Goal: Task Accomplishment & Management: Manage account settings

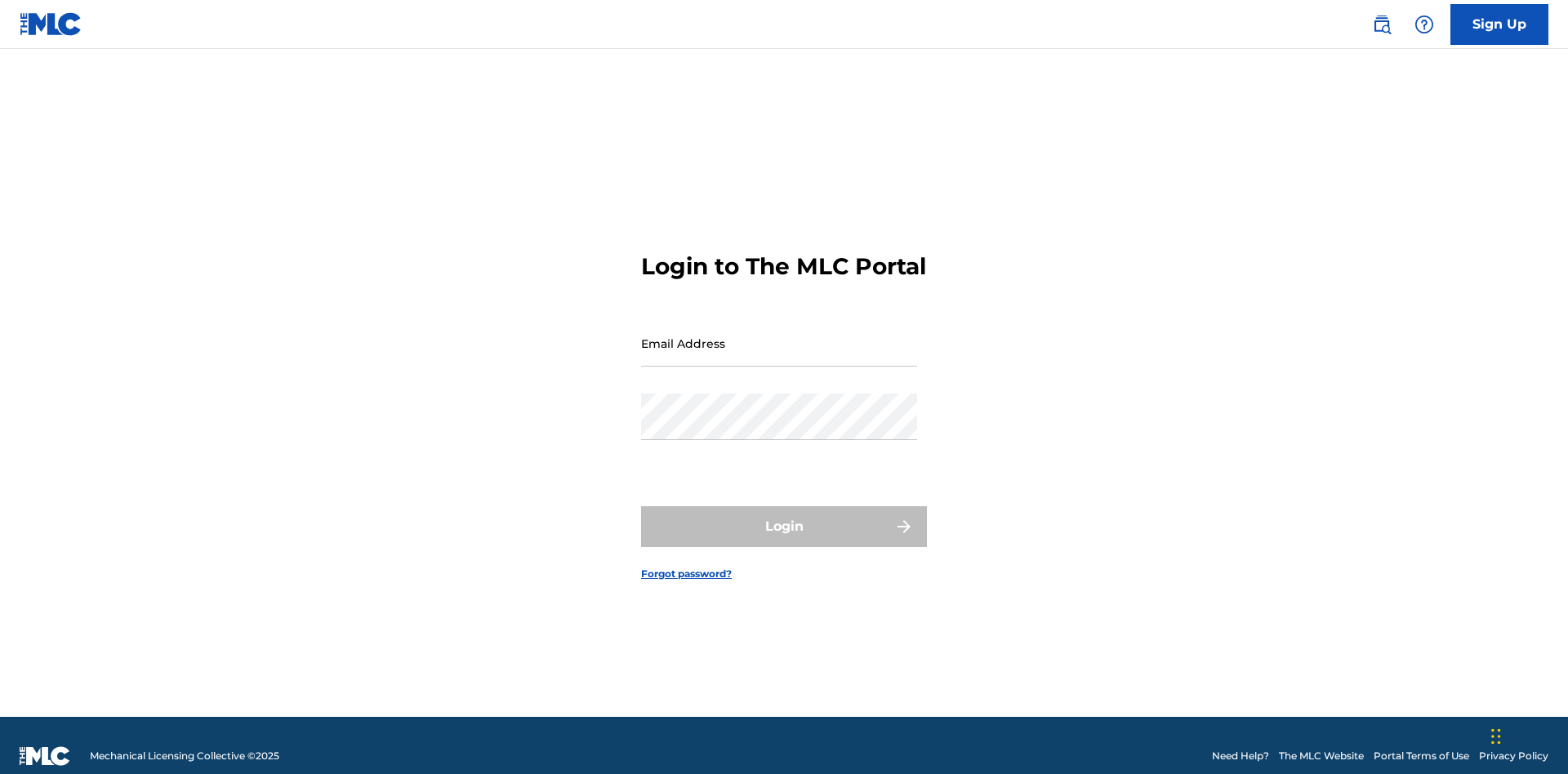
scroll to position [21, 0]
click at [779, 336] on input "Email Address" at bounding box center [779, 343] width 276 height 47
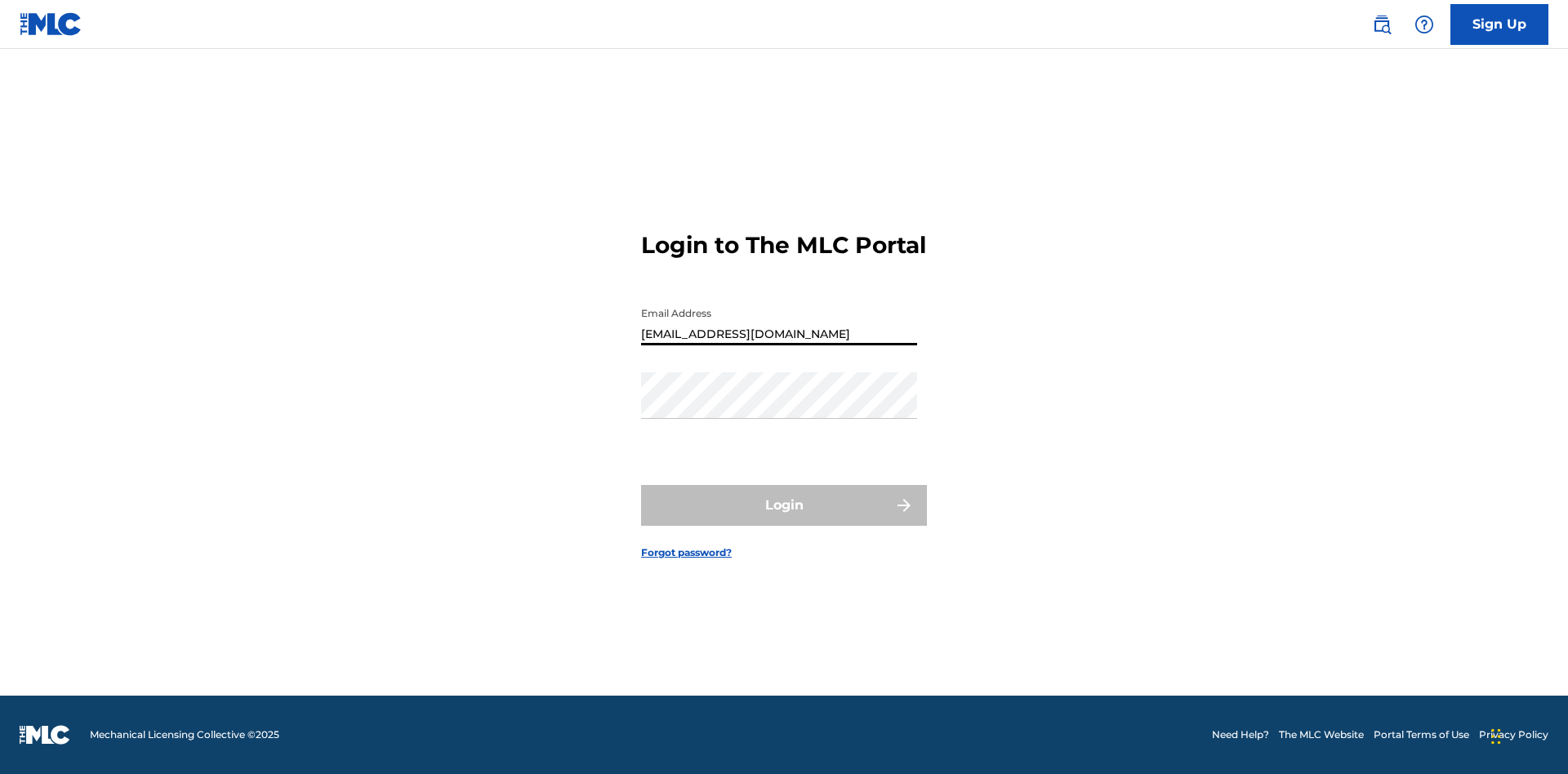
type input "Duke.McTesterson@gmail.com"
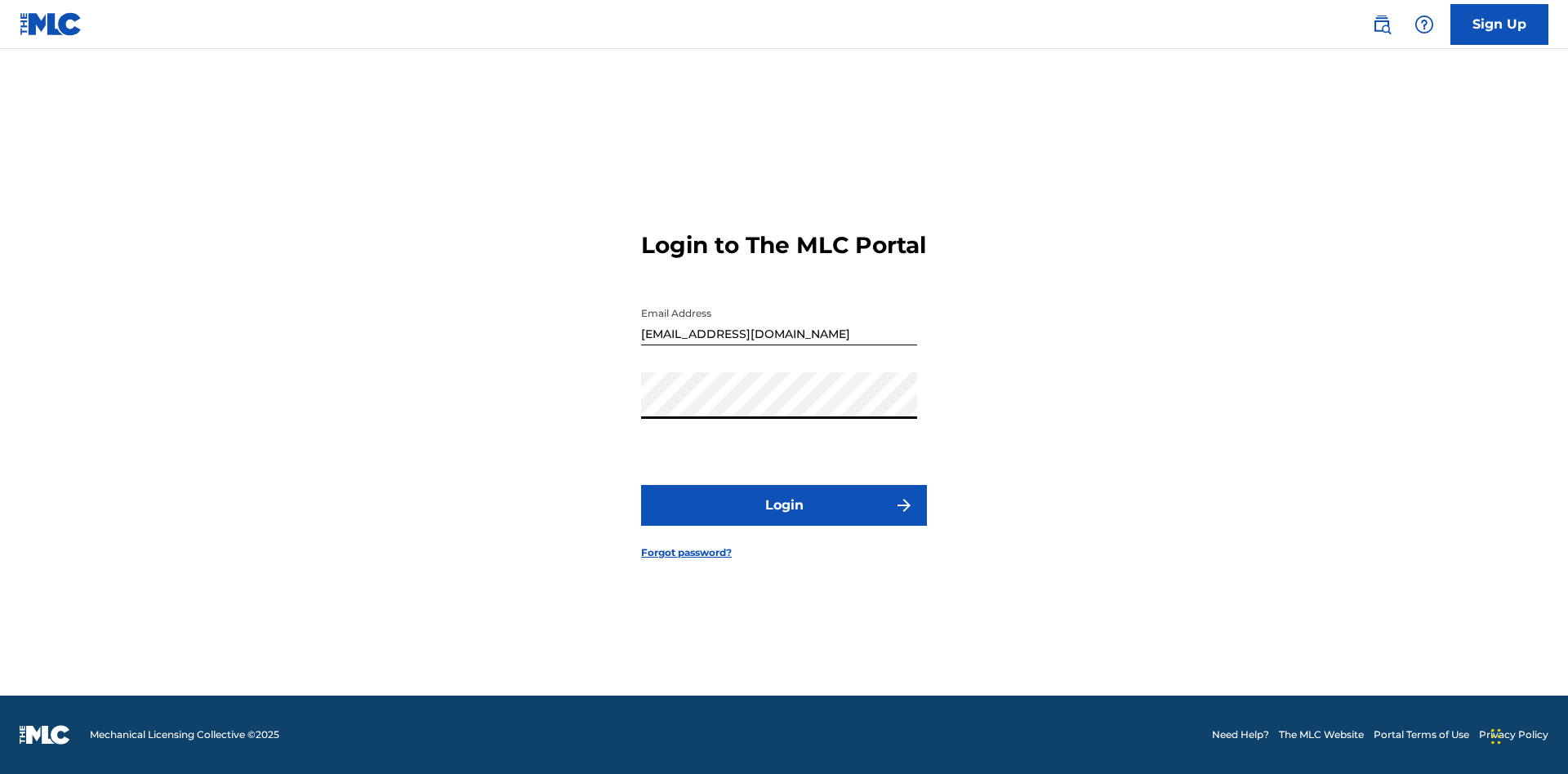
click at [784, 519] on button "Login" at bounding box center [784, 505] width 286 height 41
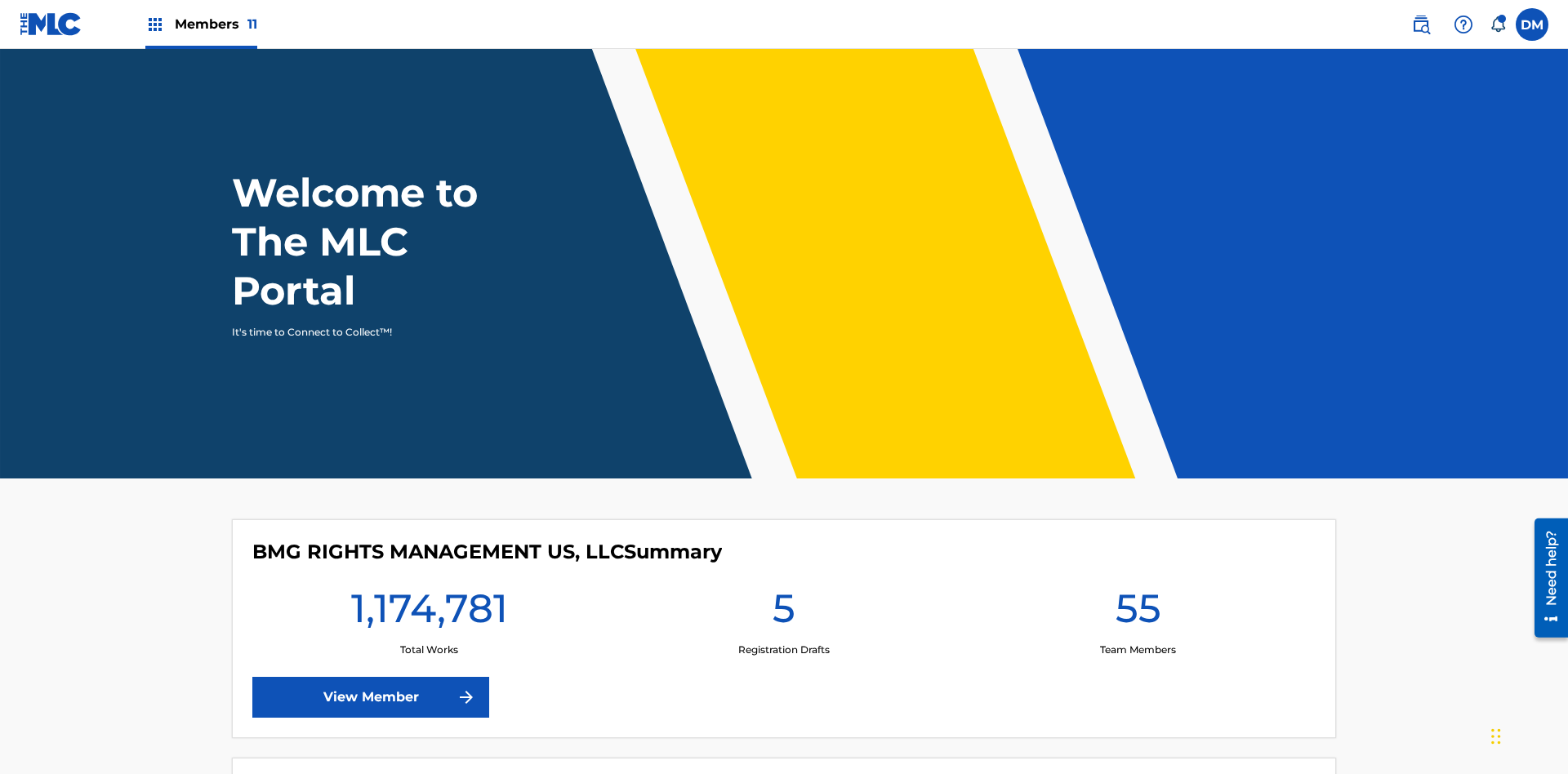
scroll to position [70, 0]
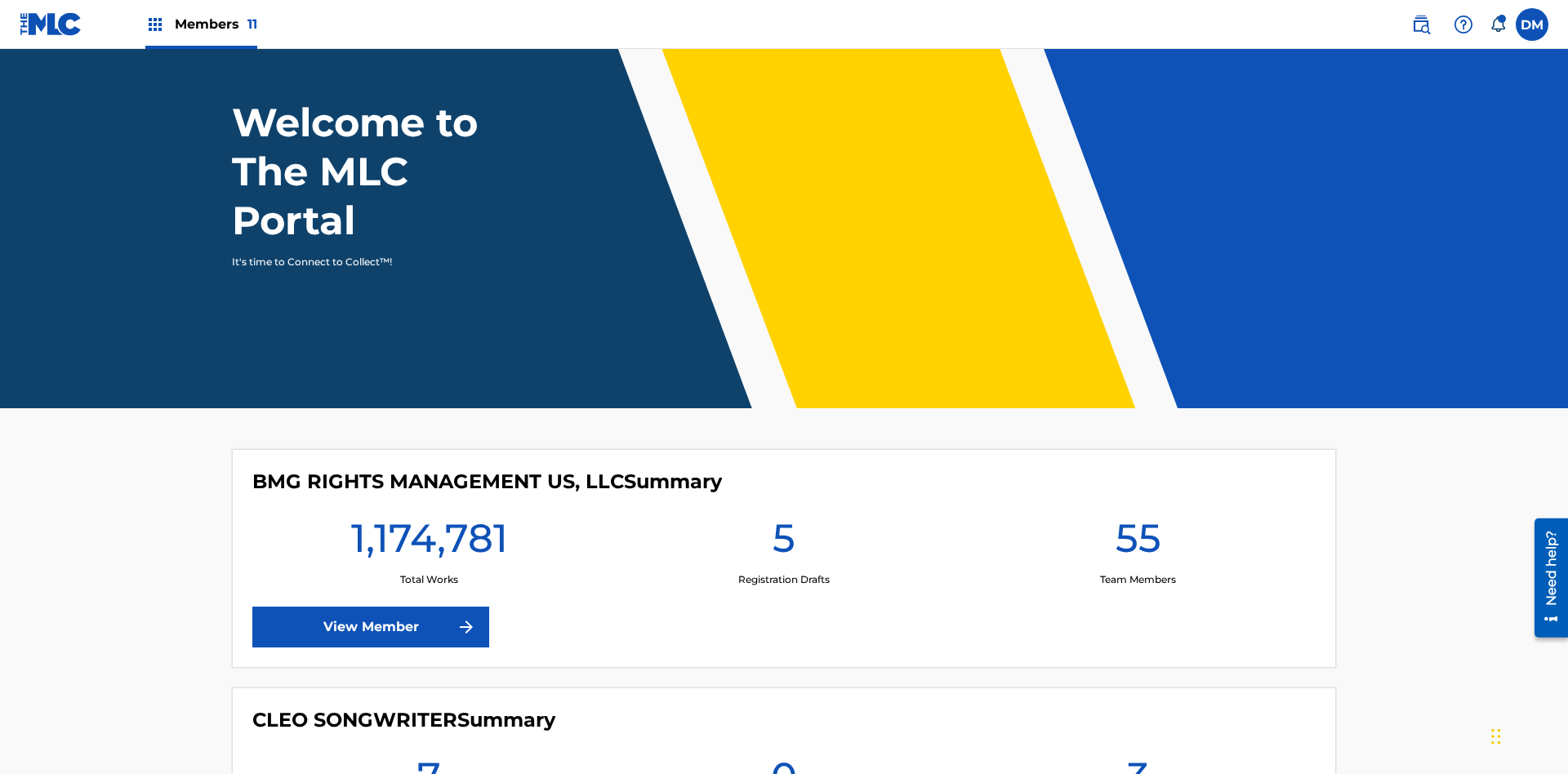
click at [201, 24] on span "Members 11" at bounding box center [216, 24] width 82 height 19
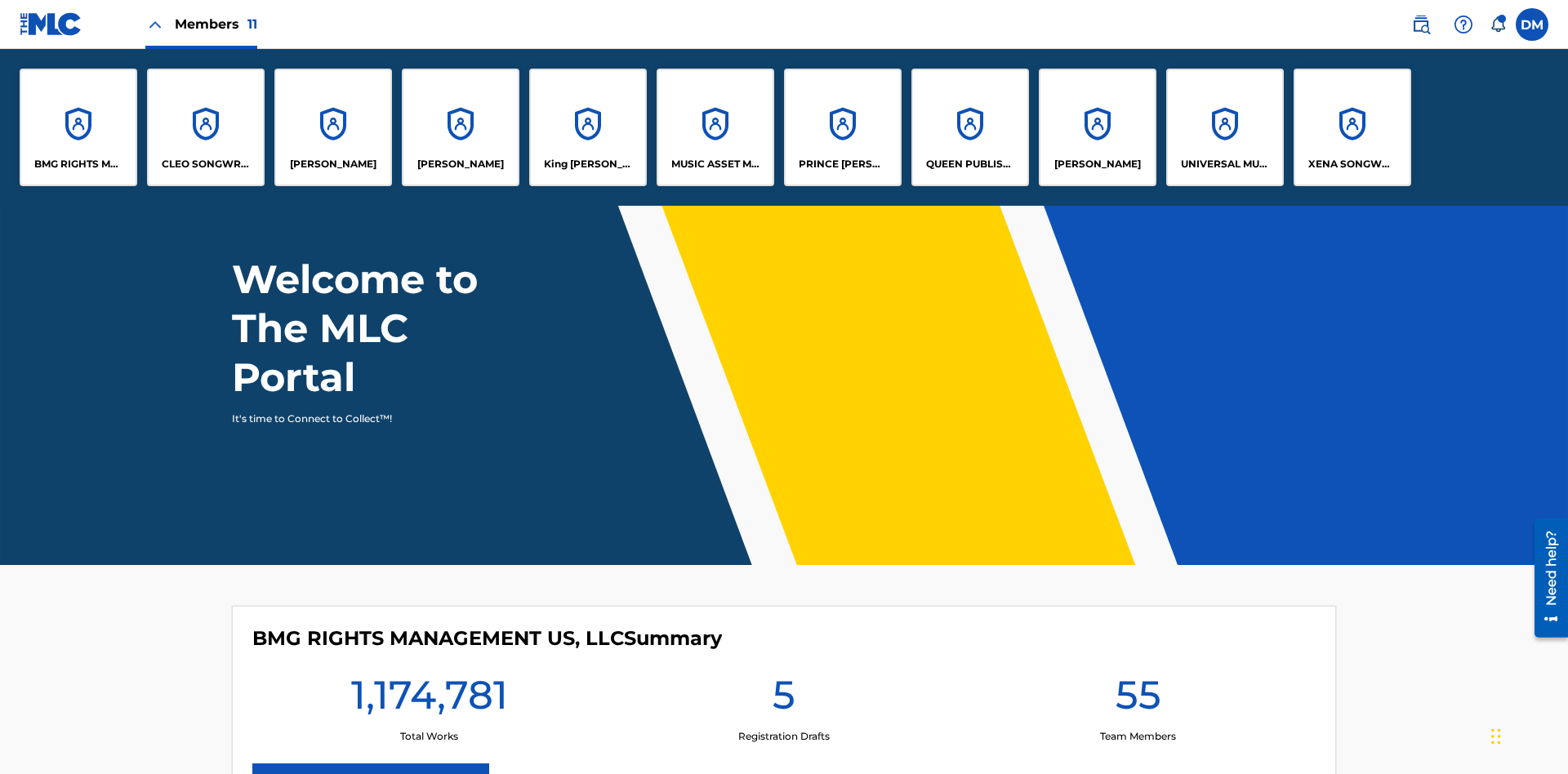
scroll to position [0, 0]
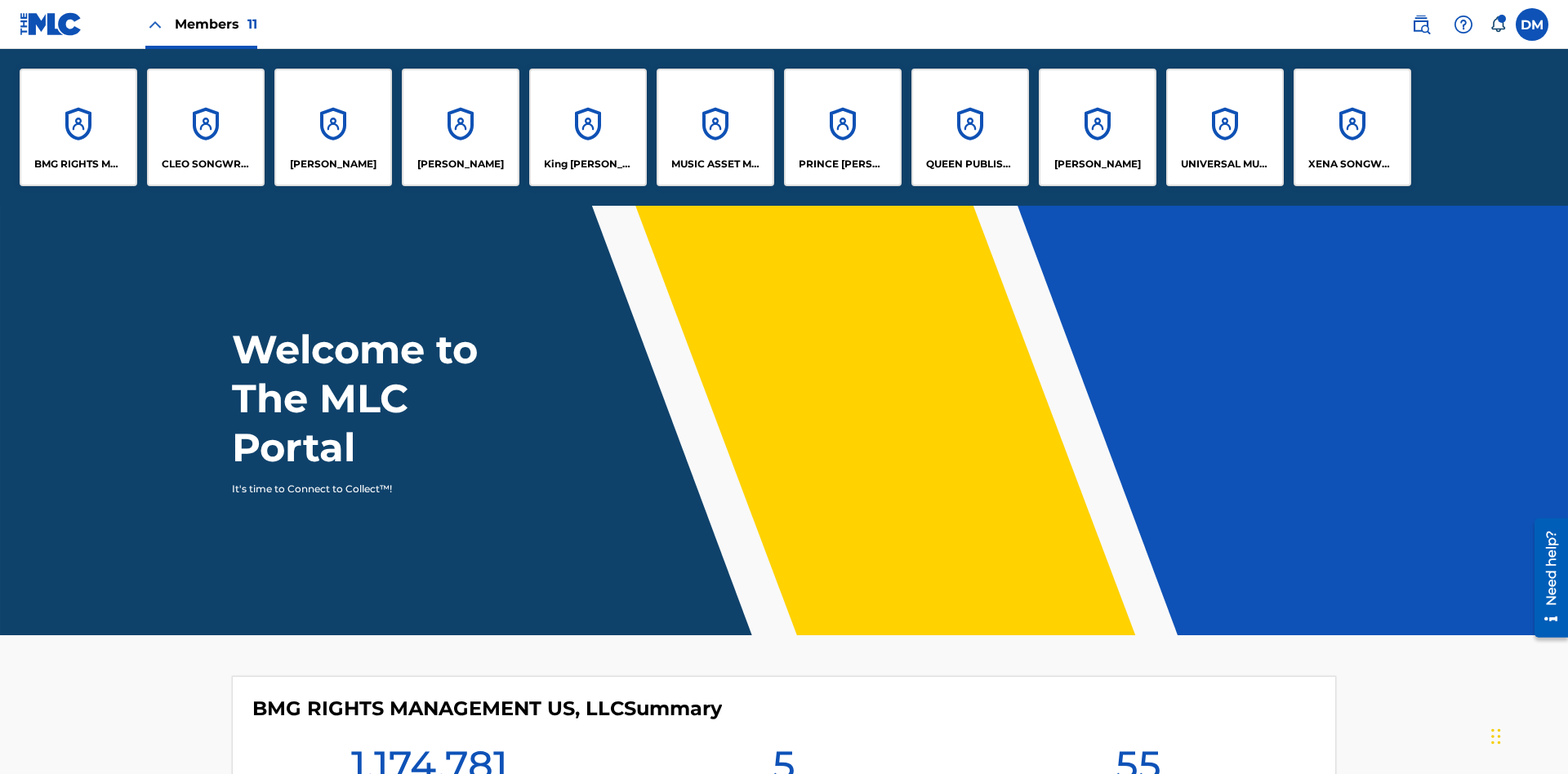
click at [587, 164] on p "King McTesterson" at bounding box center [588, 163] width 89 height 14
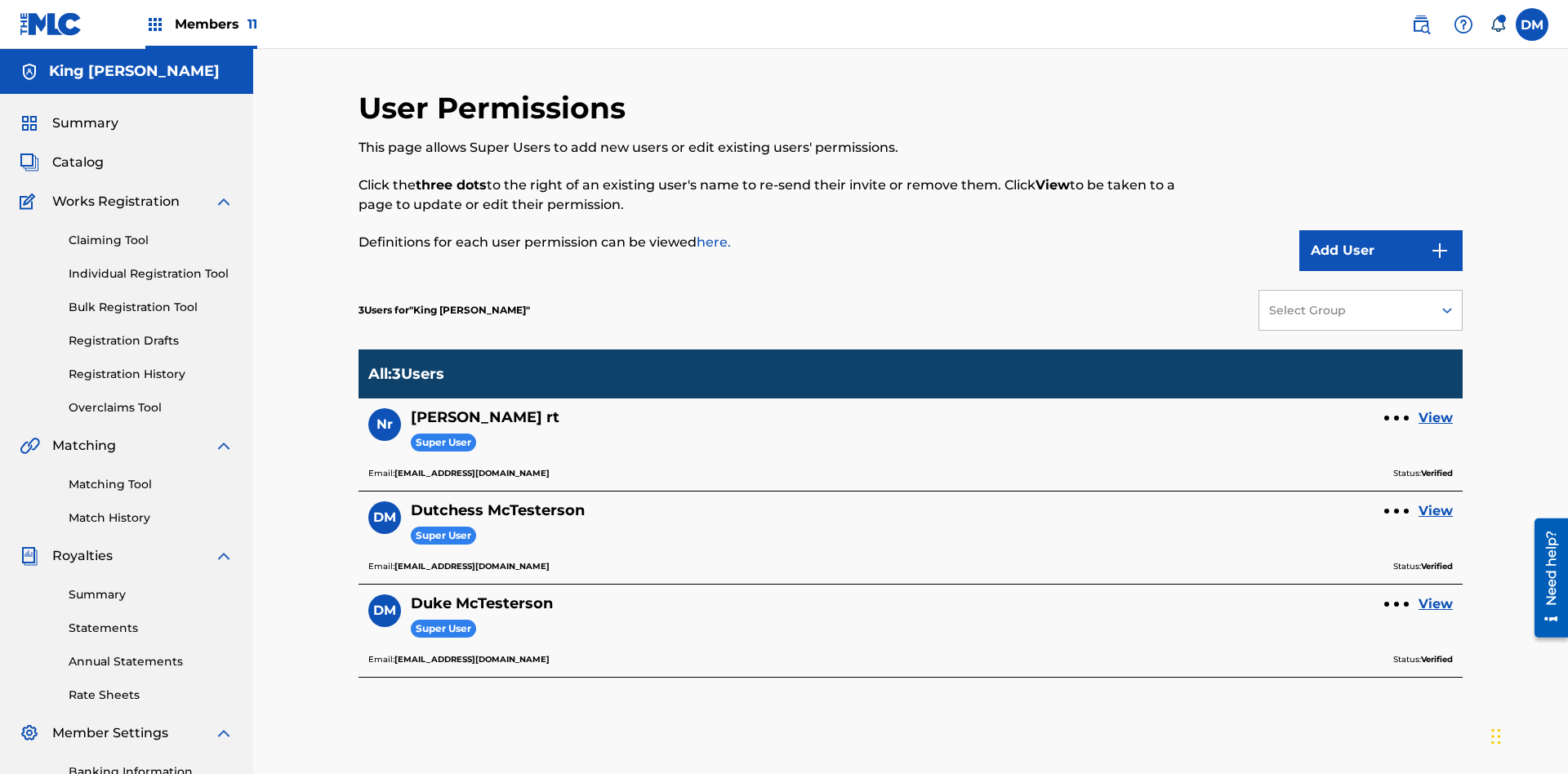
click at [1436, 502] on link "View" at bounding box center [1435, 511] width 35 height 19
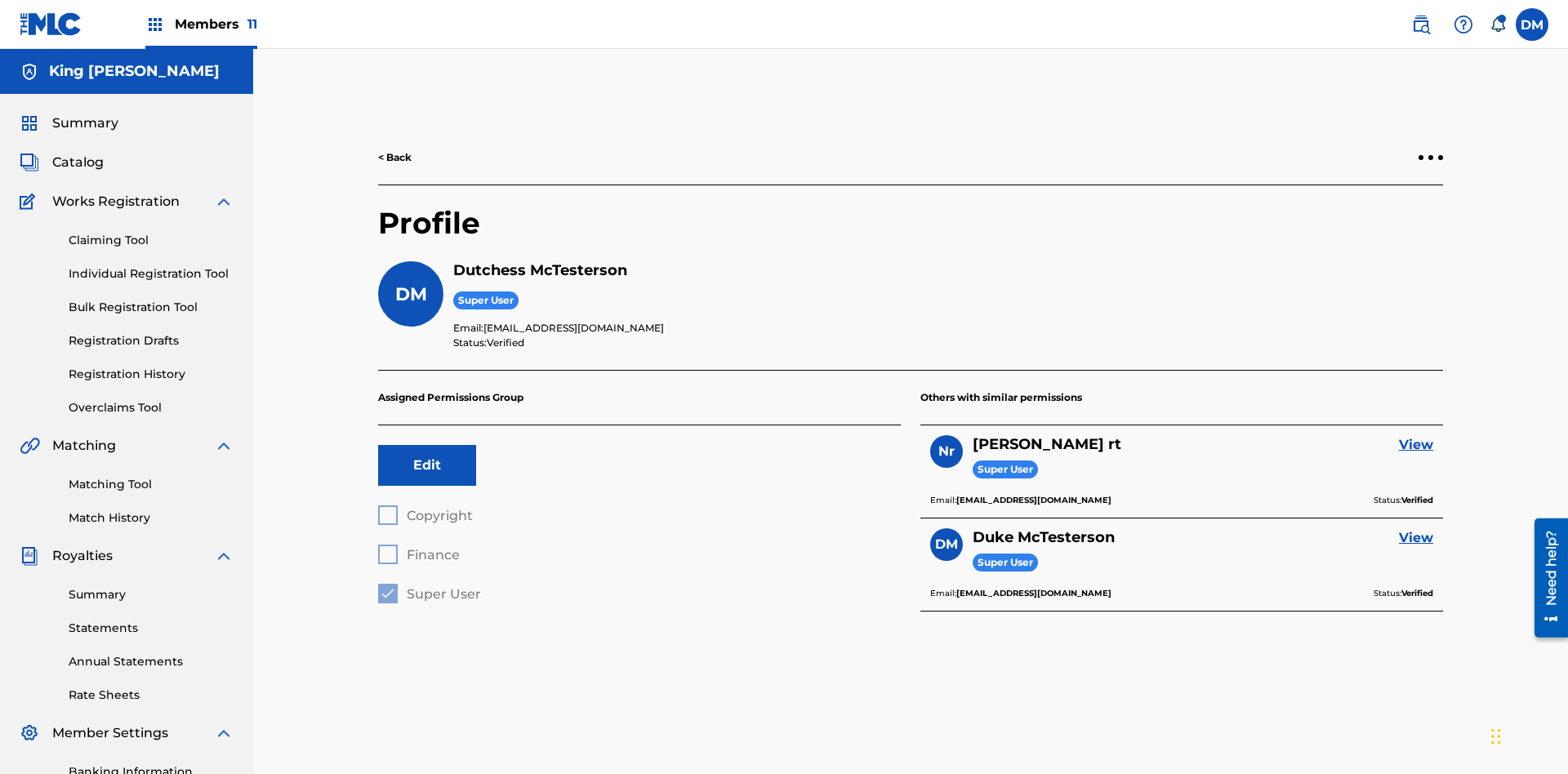
click at [1532, 24] on label at bounding box center [1532, 25] width 33 height 33
click at [1532, 25] on input "[PERSON_NAME] [PERSON_NAME] [PERSON_NAME][EMAIL_ADDRESS][DOMAIN_NAME] Notificat…" at bounding box center [1532, 25] width 0 height 0
click at [1373, 231] on p "Log out" at bounding box center [1373, 230] width 38 height 14
click at [1532, 25] on input "[PERSON_NAME] [PERSON_NAME] [PERSON_NAME][EMAIL_ADDRESS][DOMAIN_NAME] Notificat…" at bounding box center [1532, 25] width 0 height 0
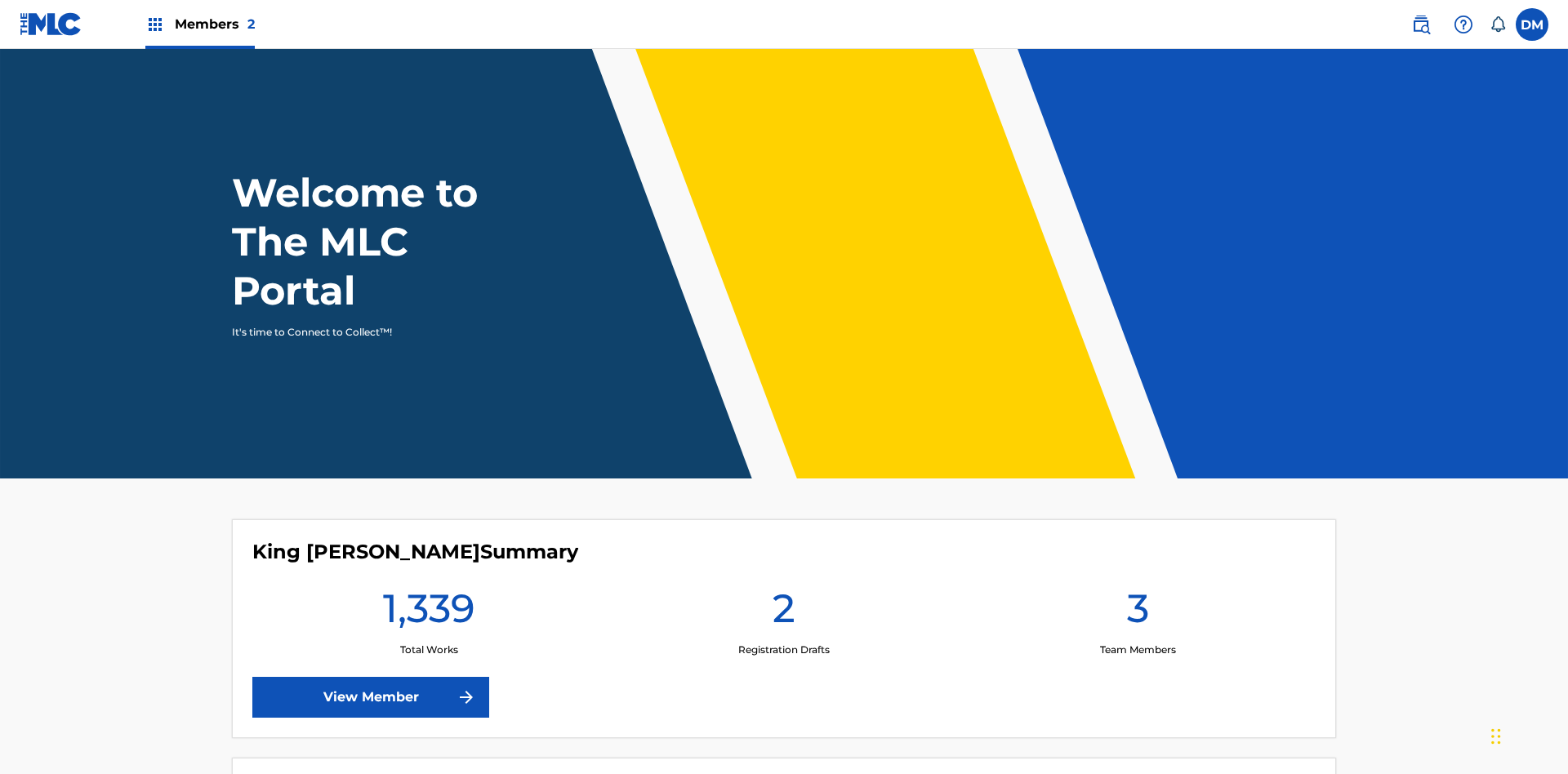
click at [199, 24] on span "Members 2" at bounding box center [215, 24] width 80 height 19
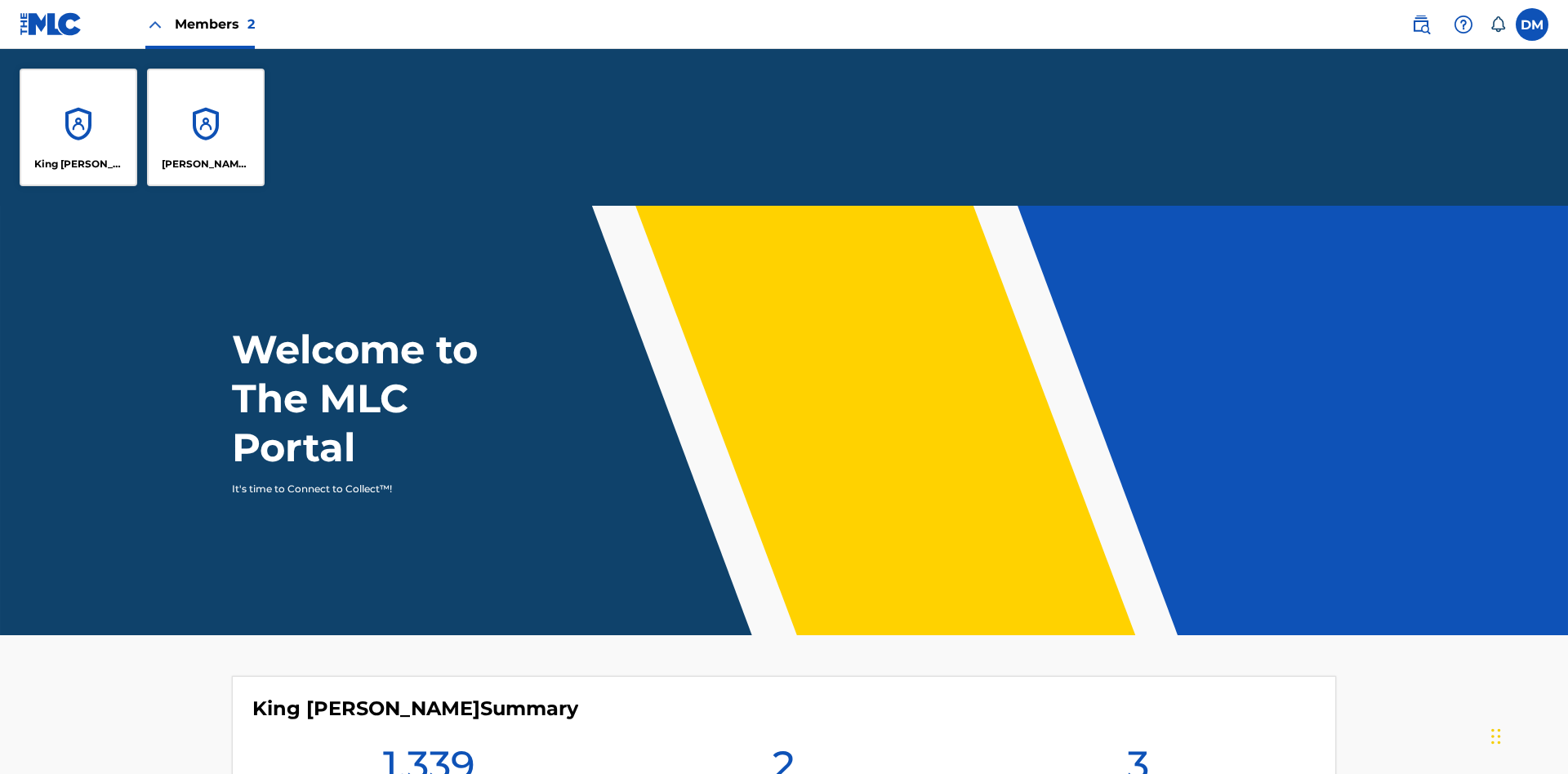
click at [79, 164] on p "King McTesterson" at bounding box center [79, 163] width 89 height 14
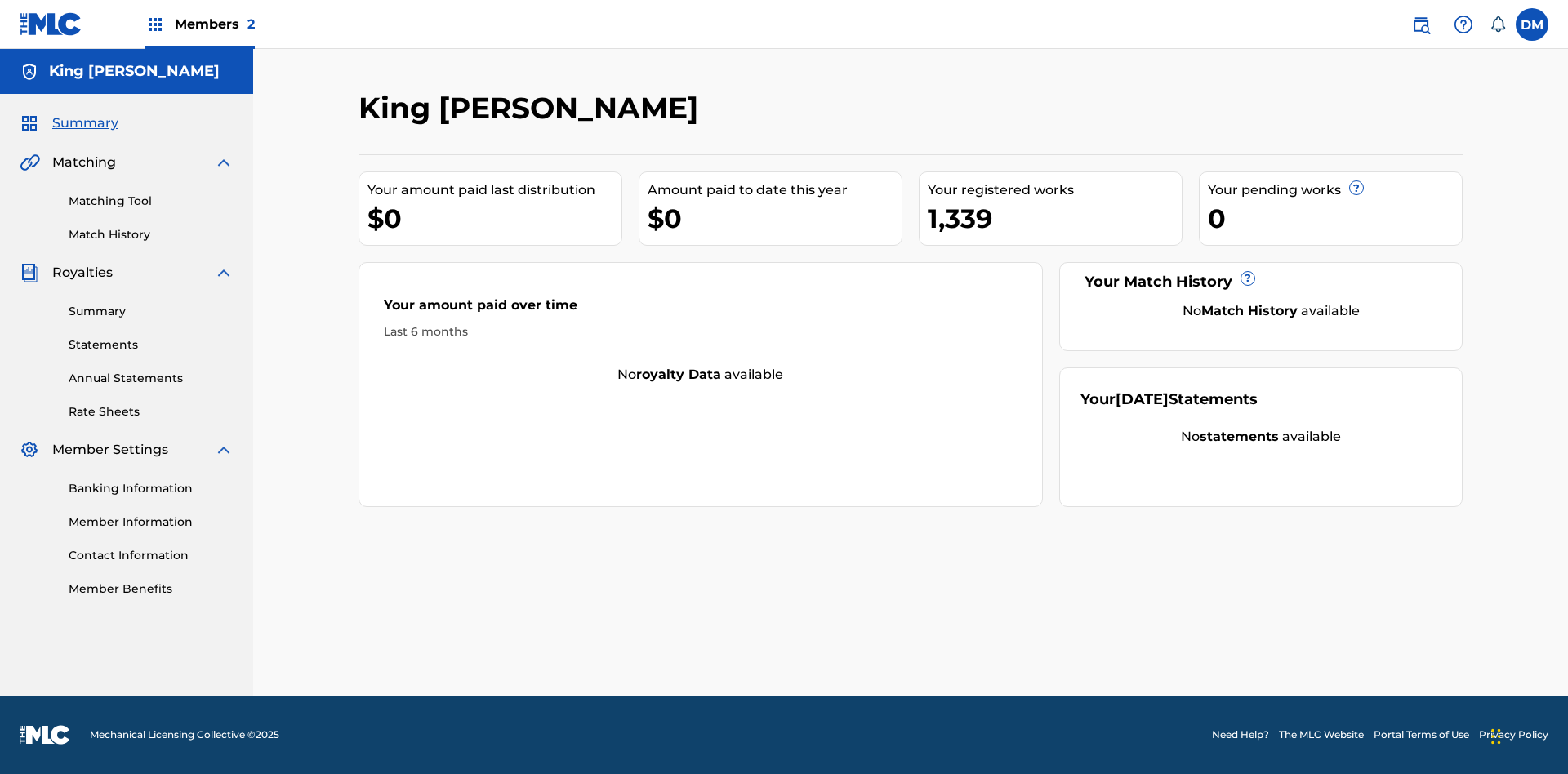
click at [84, 124] on span "Summary" at bounding box center [85, 123] width 66 height 19
click at [151, 200] on link "Matching Tool" at bounding box center [151, 201] width 165 height 17
click at [151, 234] on link "Match History" at bounding box center [151, 234] width 165 height 17
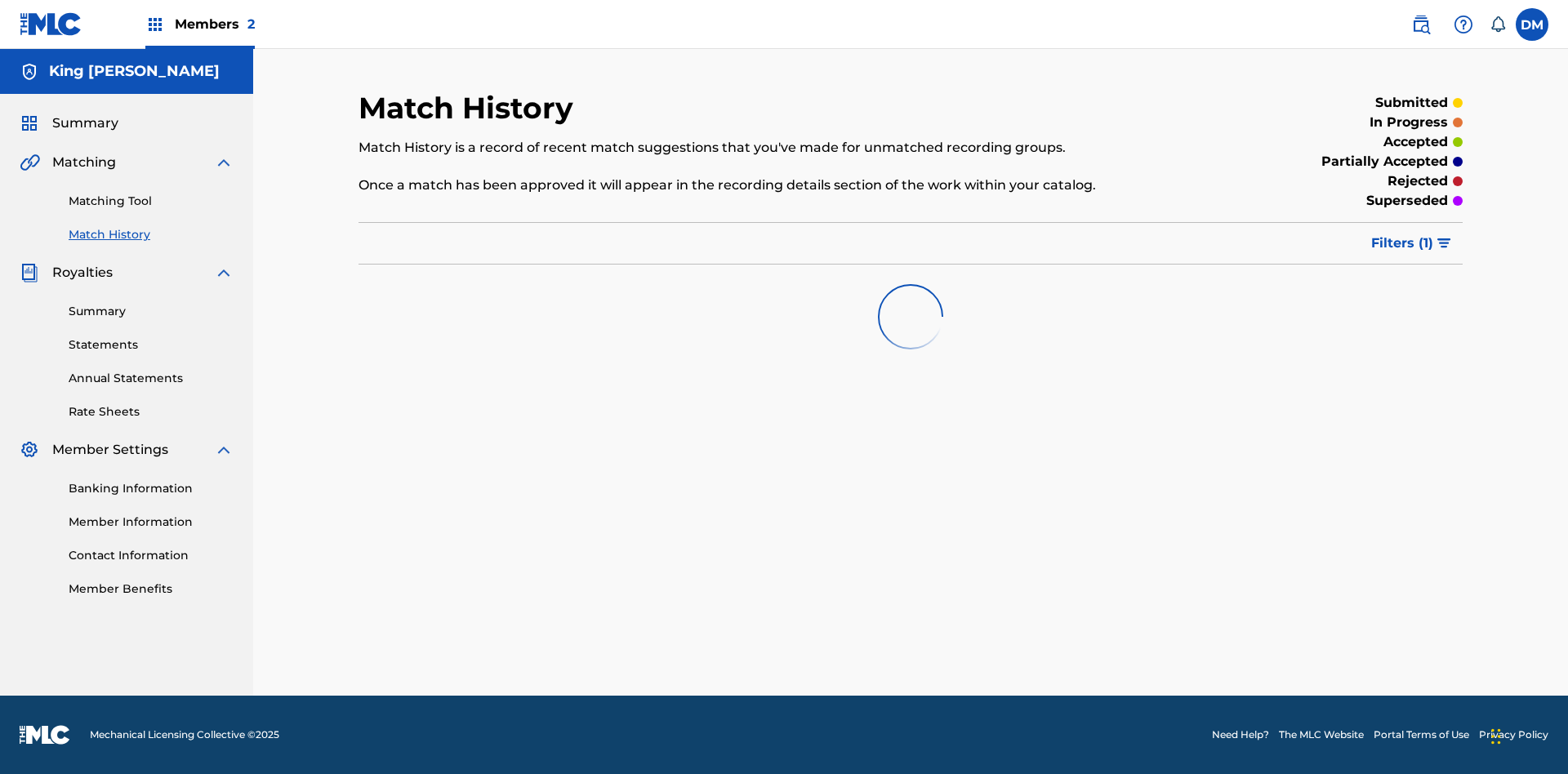
click at [151, 589] on link "Member Benefits" at bounding box center [151, 589] width 165 height 17
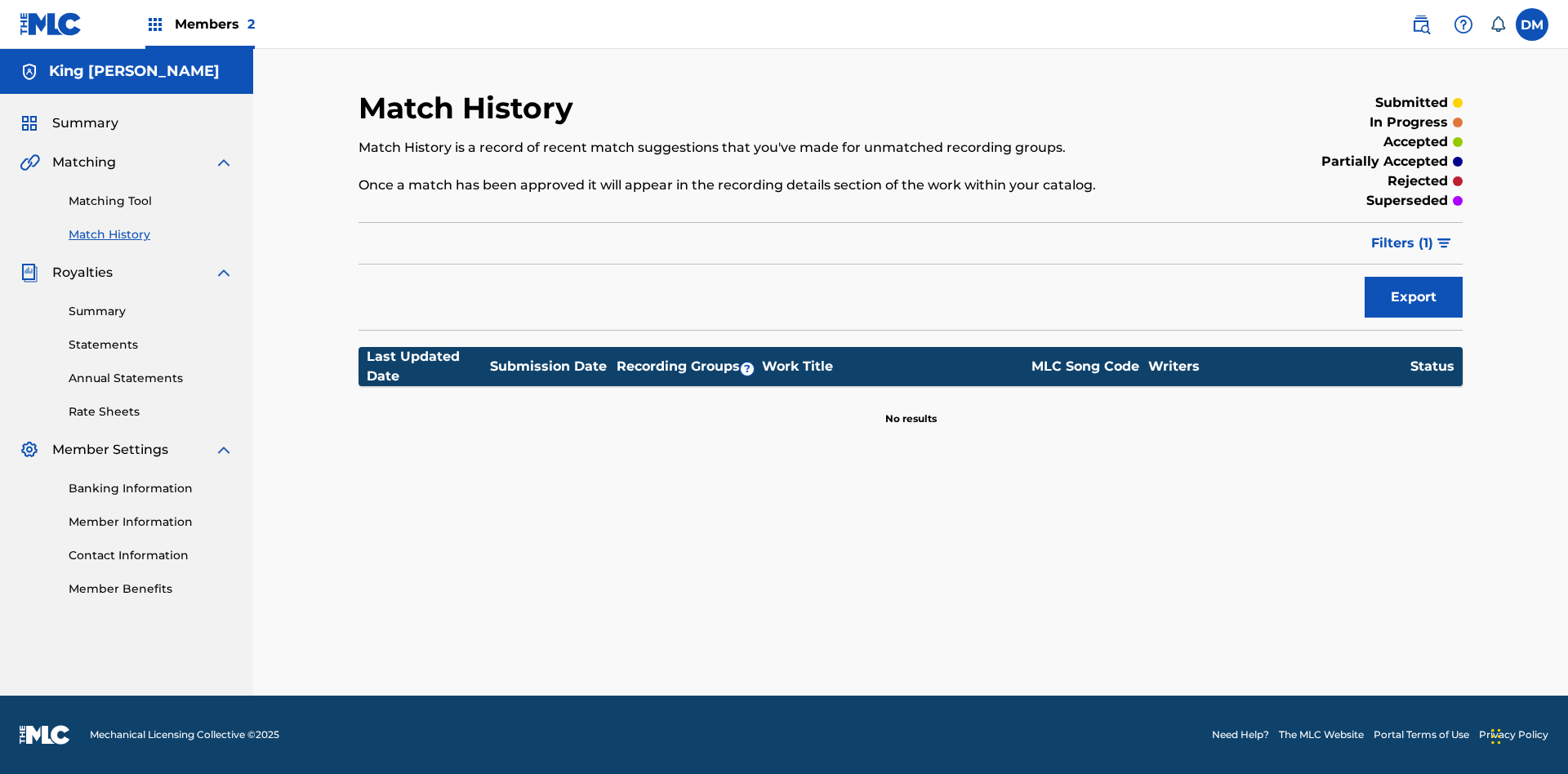
click at [1532, 24] on label at bounding box center [1532, 25] width 33 height 33
click at [1532, 25] on input "[PERSON_NAME] [PERSON_NAME] [EMAIL_ADDRESS][DOMAIN_NAME] Notification Preferenc…" at bounding box center [1532, 25] width 0 height 0
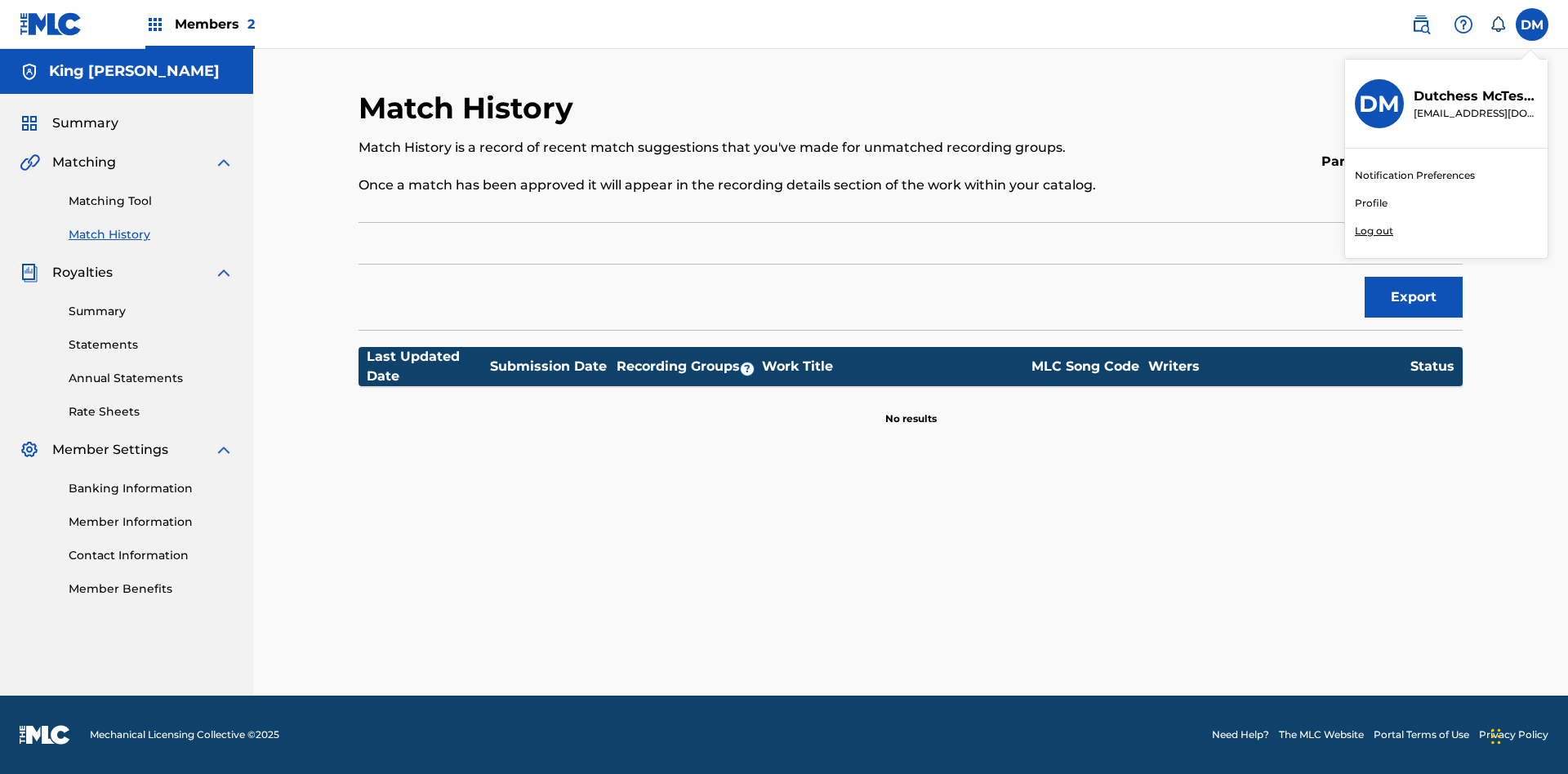
click at [1373, 231] on p "Log out" at bounding box center [1373, 230] width 38 height 14
click at [1532, 25] on input "[PERSON_NAME] [PERSON_NAME] [EMAIL_ADDRESS][DOMAIN_NAME] Notification Preferenc…" at bounding box center [1532, 25] width 0 height 0
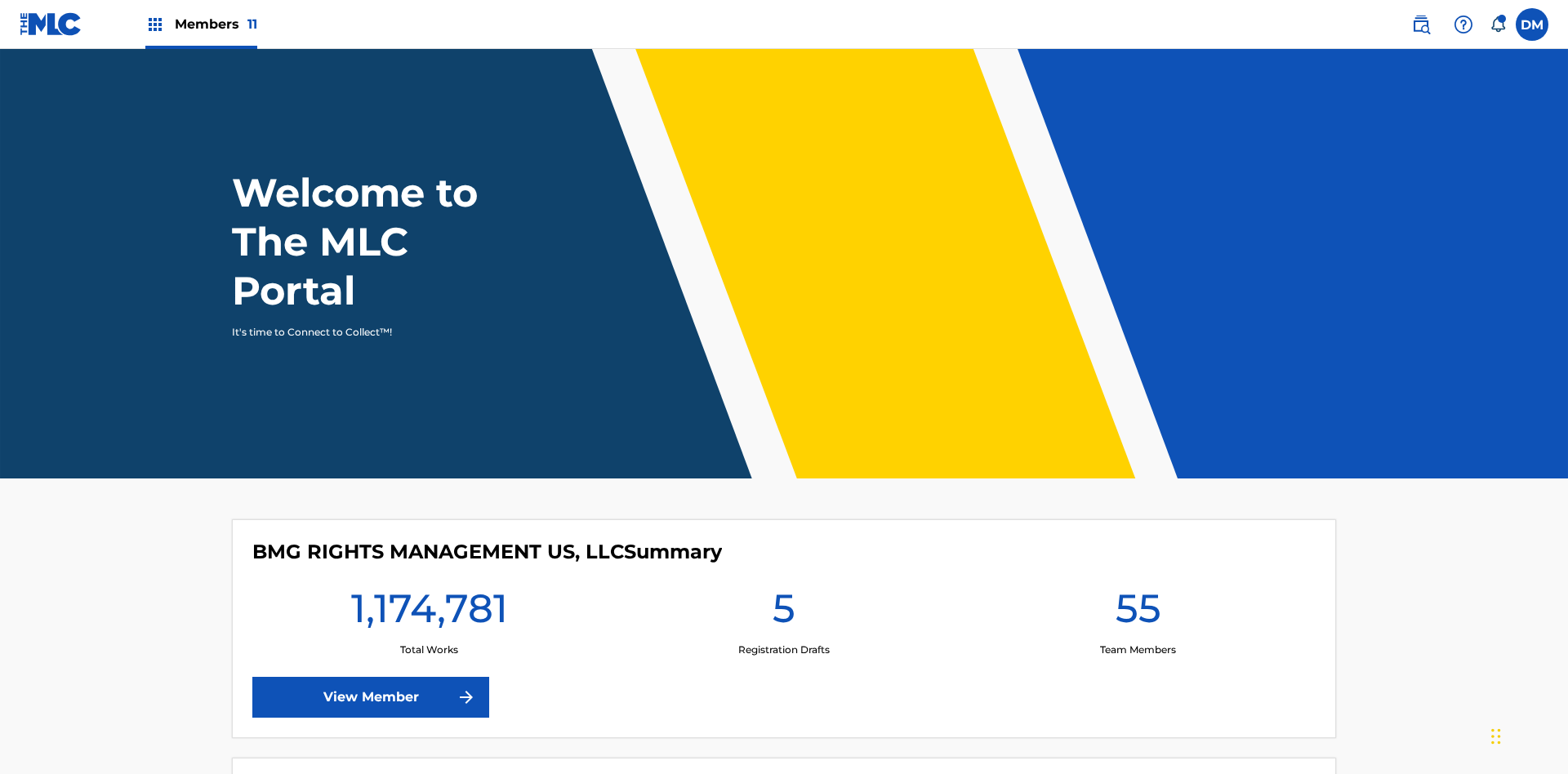
click at [201, 24] on span "Members 11" at bounding box center [216, 24] width 82 height 19
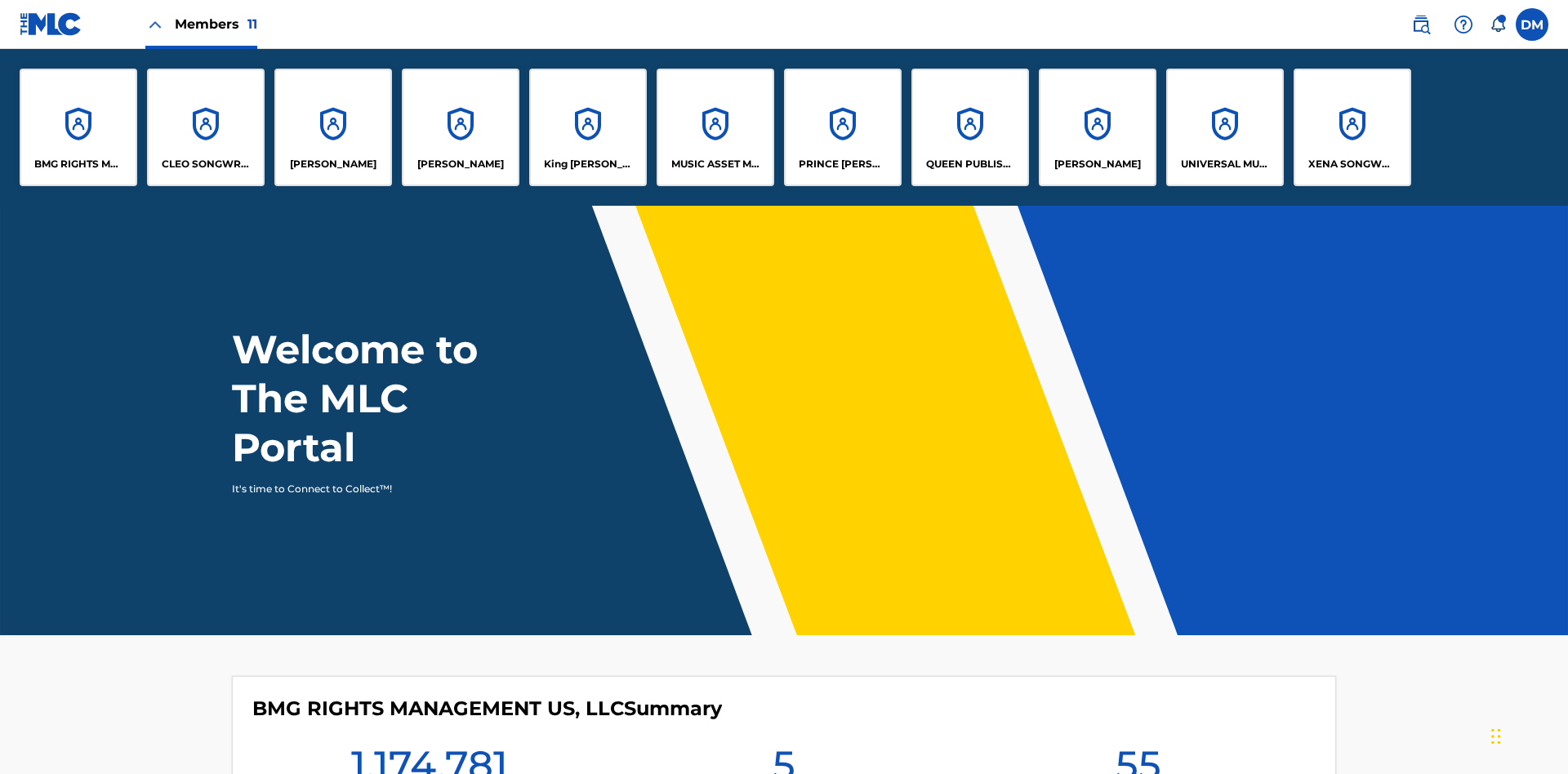
click at [587, 164] on p "King [PERSON_NAME]" at bounding box center [588, 163] width 89 height 14
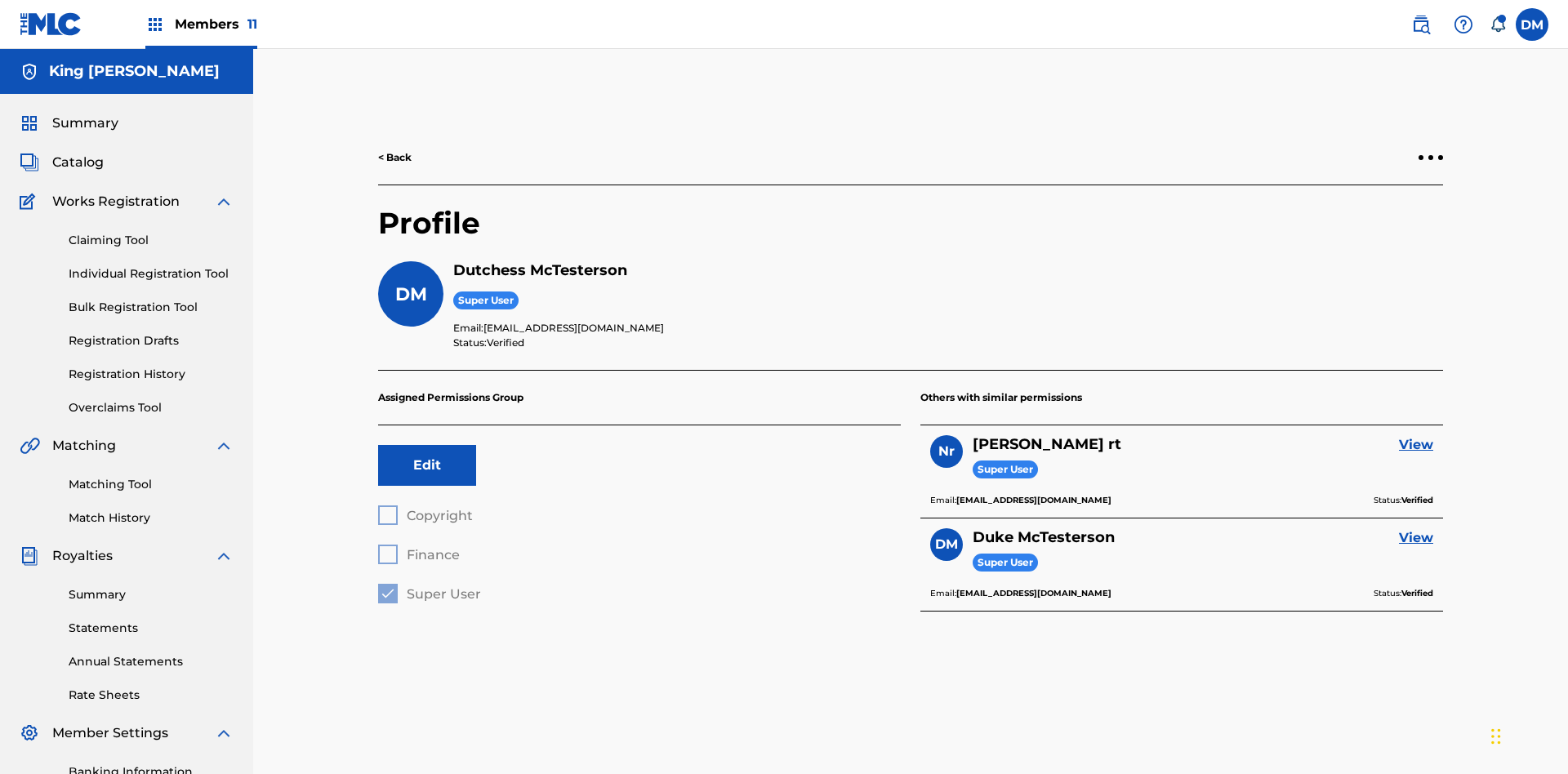
click at [427, 445] on button "Edit" at bounding box center [427, 465] width 98 height 41
click at [429, 586] on span "Super User" at bounding box center [444, 594] width 74 height 15
click at [418, 547] on span "Finance" at bounding box center [433, 555] width 53 height 15
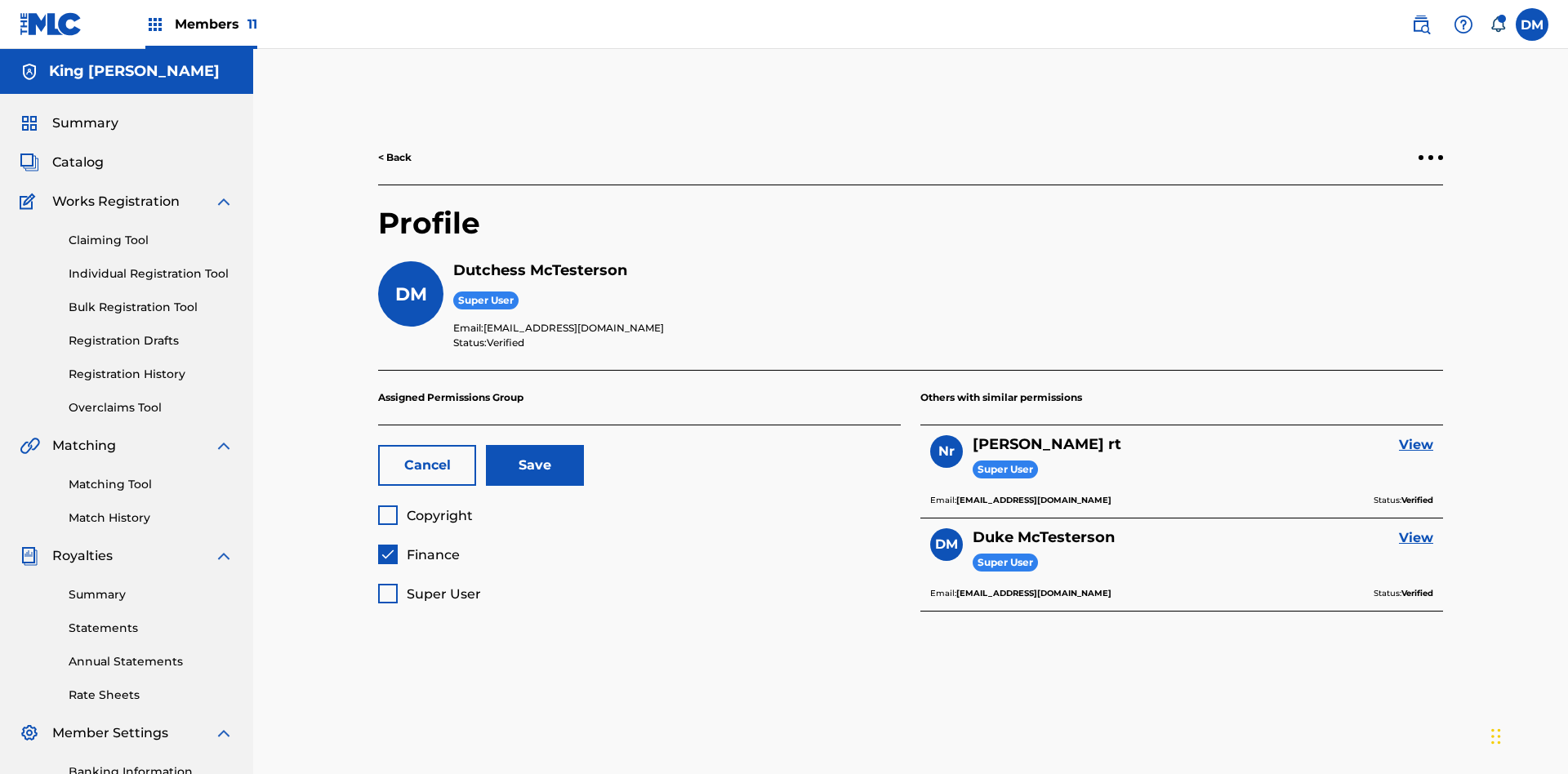
click at [535, 445] on button "Save" at bounding box center [535, 465] width 98 height 41
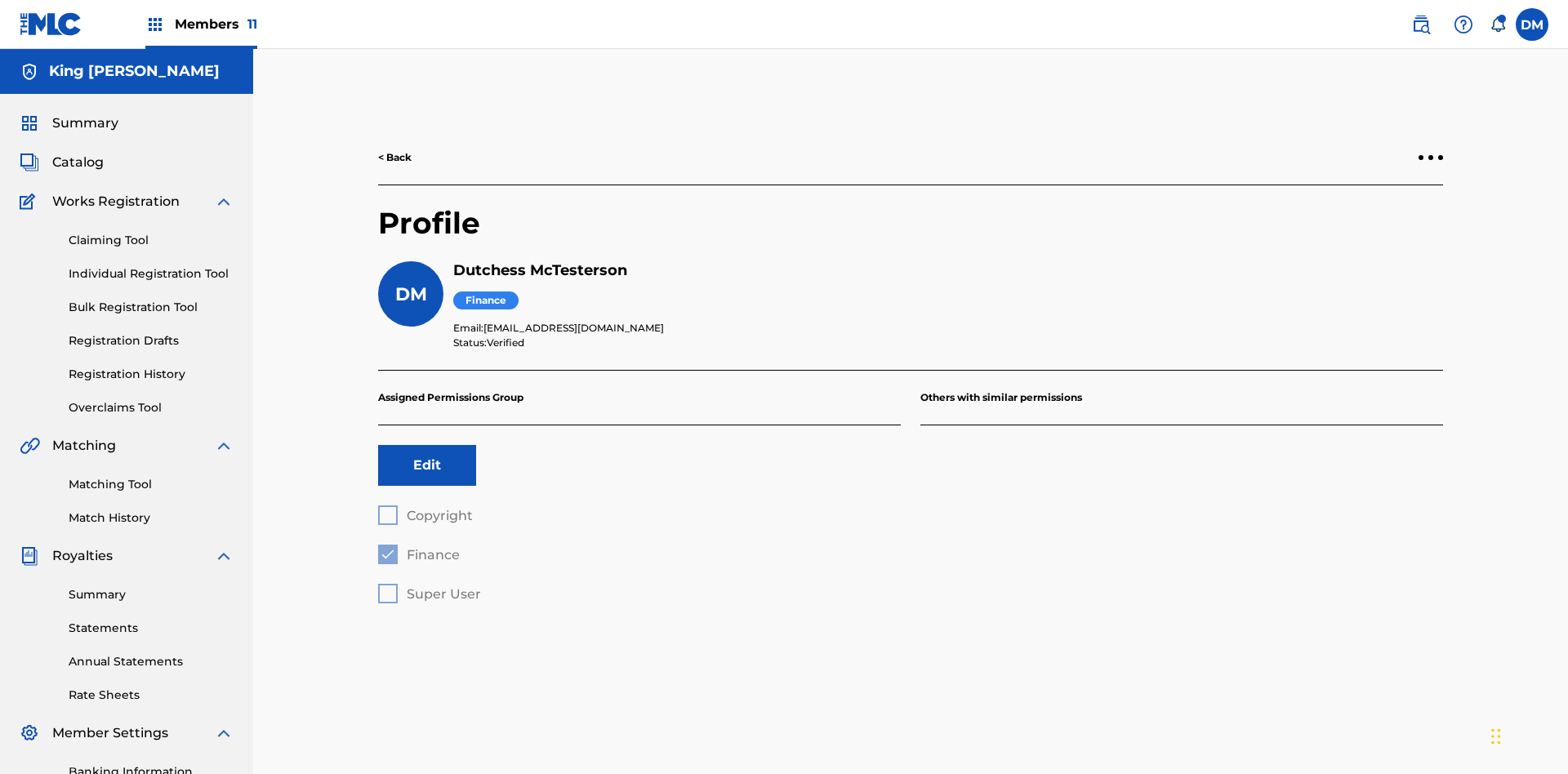
click at [1532, 24] on label at bounding box center [1532, 25] width 33 height 33
click at [1532, 25] on input "DM Duke McTesterson duke.mctesterson@gmail.com Notification Preferences Profile…" at bounding box center [1532, 25] width 0 height 0
click at [1373, 231] on p "Log out" at bounding box center [1373, 230] width 38 height 14
click at [1532, 25] on input "DM Duke McTesterson duke.mctesterson@gmail.com Notification Preferences Profile…" at bounding box center [1532, 25] width 0 height 0
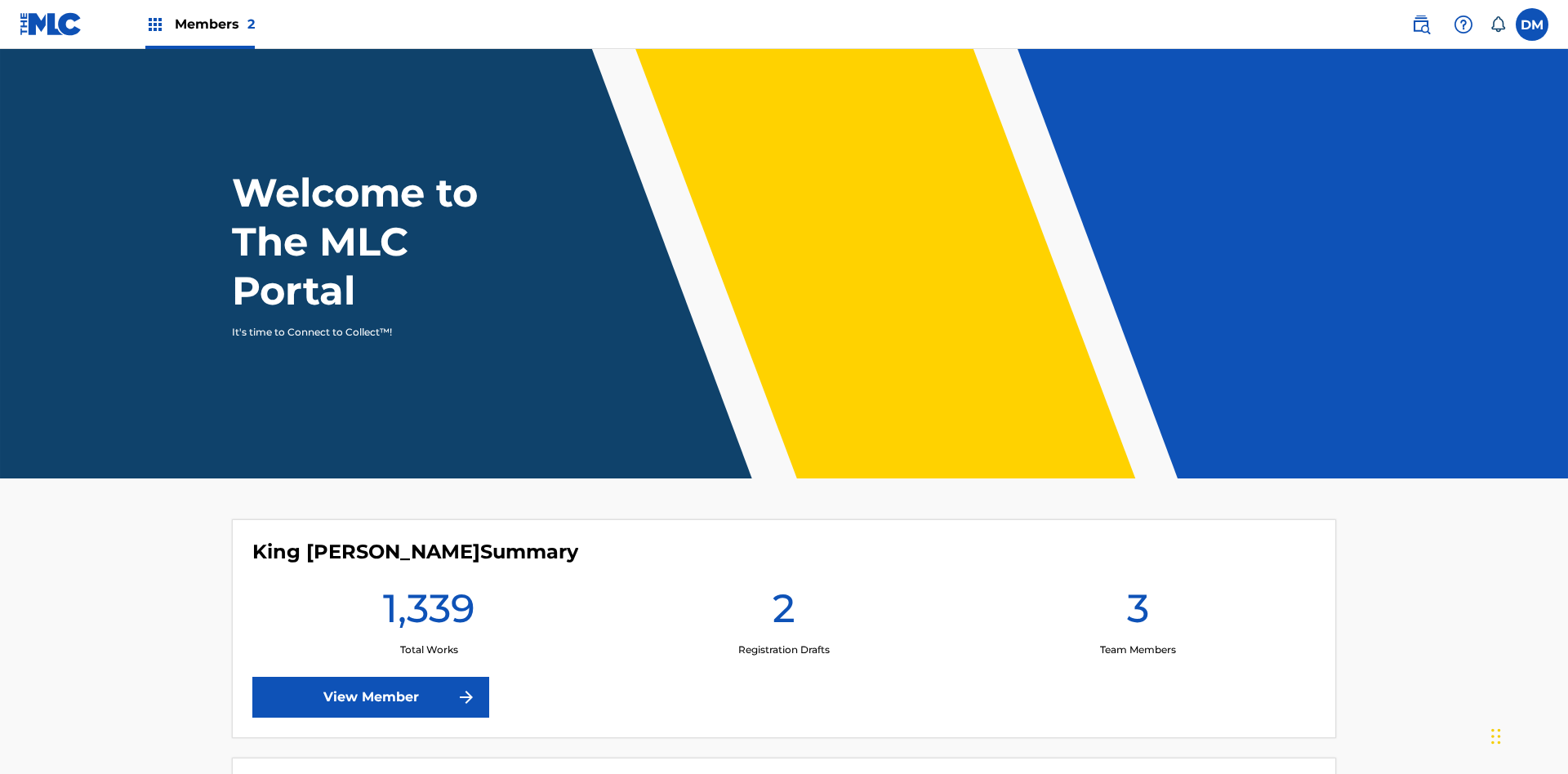
click at [199, 24] on span "Members 2" at bounding box center [215, 24] width 80 height 19
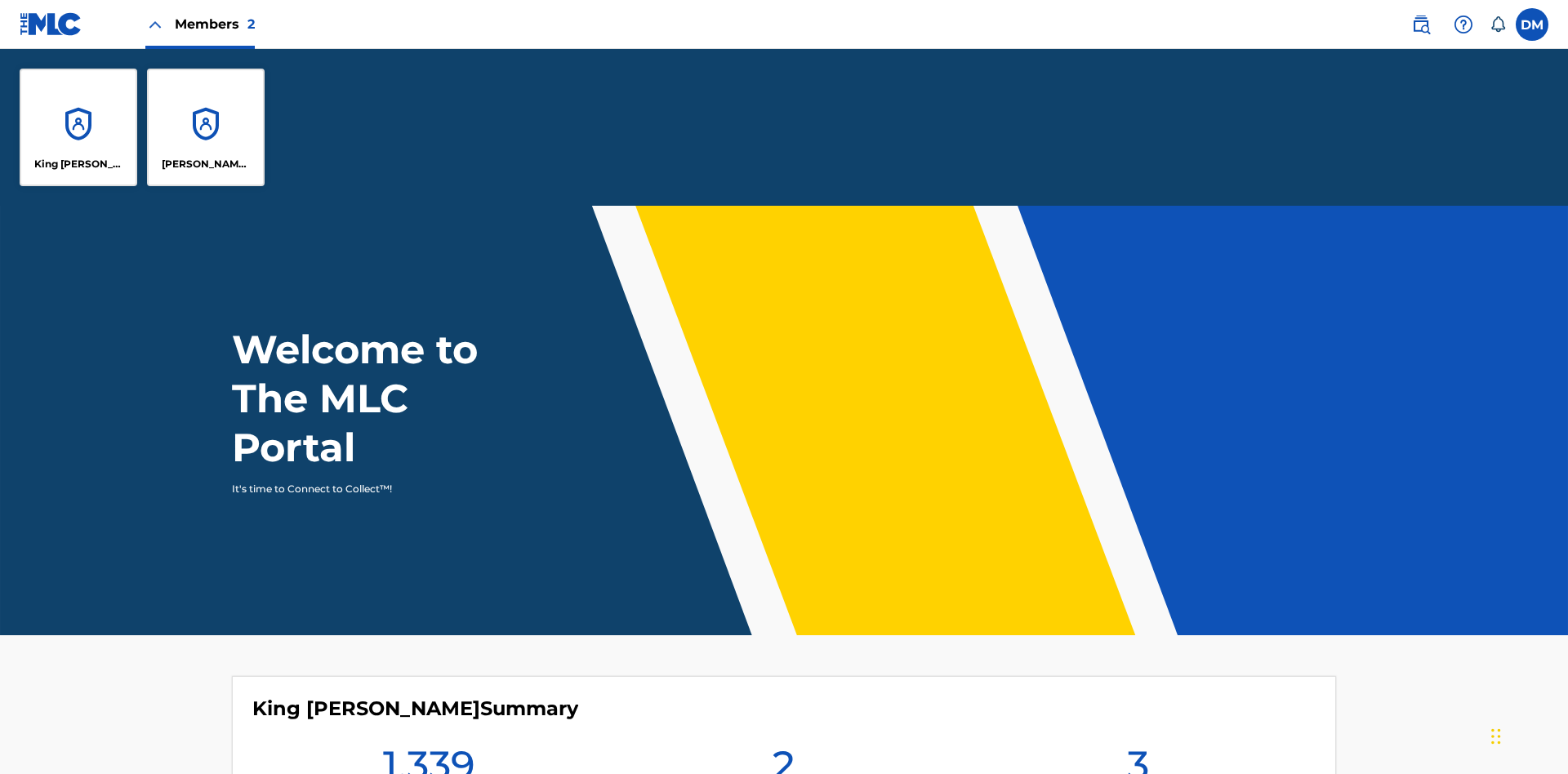
click at [79, 164] on p "King [PERSON_NAME]" at bounding box center [79, 163] width 89 height 14
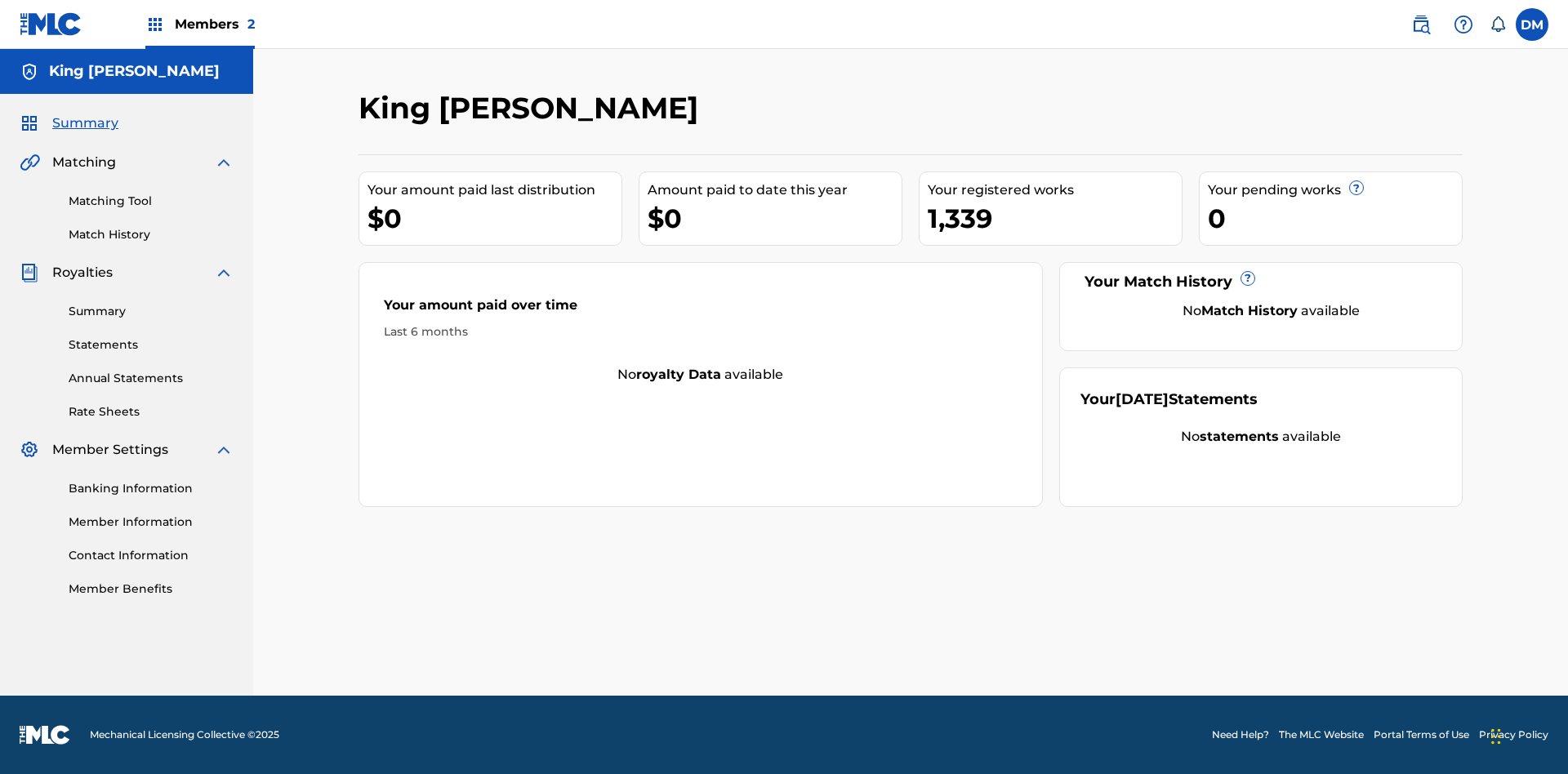
click at [84, 124] on span "Summary" at bounding box center [85, 123] width 66 height 19
click at [151, 200] on link "Matching Tool" at bounding box center [151, 201] width 165 height 17
click at [151, 234] on link "Match History" at bounding box center [151, 234] width 165 height 17
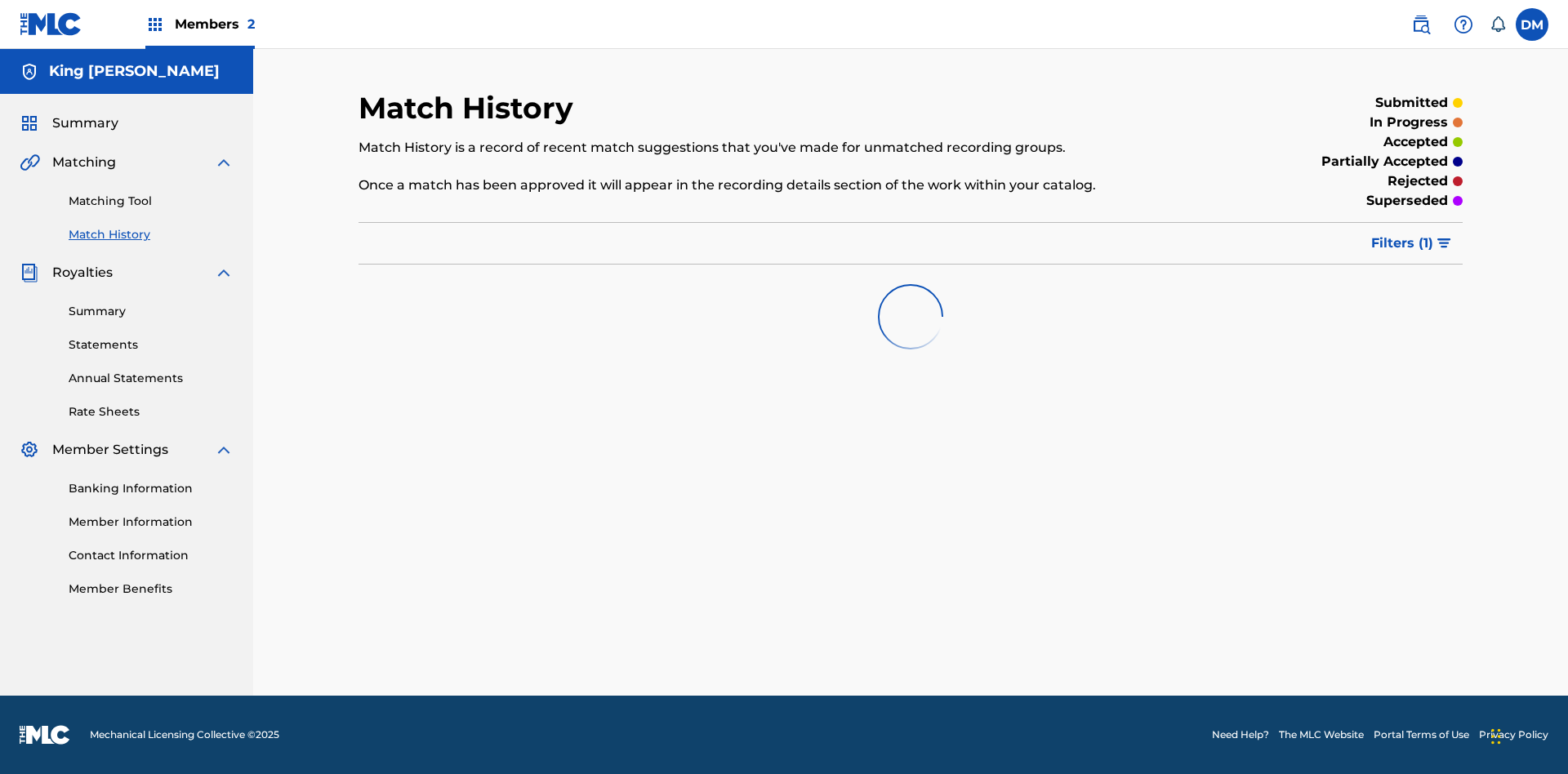
click at [151, 589] on link "Member Benefits" at bounding box center [151, 589] width 165 height 17
click at [151, 311] on link "Summary" at bounding box center [151, 311] width 165 height 17
click at [151, 339] on link "Statements" at bounding box center [151, 345] width 165 height 17
click at [151, 370] on link "Annual Statements" at bounding box center [151, 378] width 165 height 17
click at [151, 411] on link "Rate Sheets" at bounding box center [151, 412] width 165 height 17
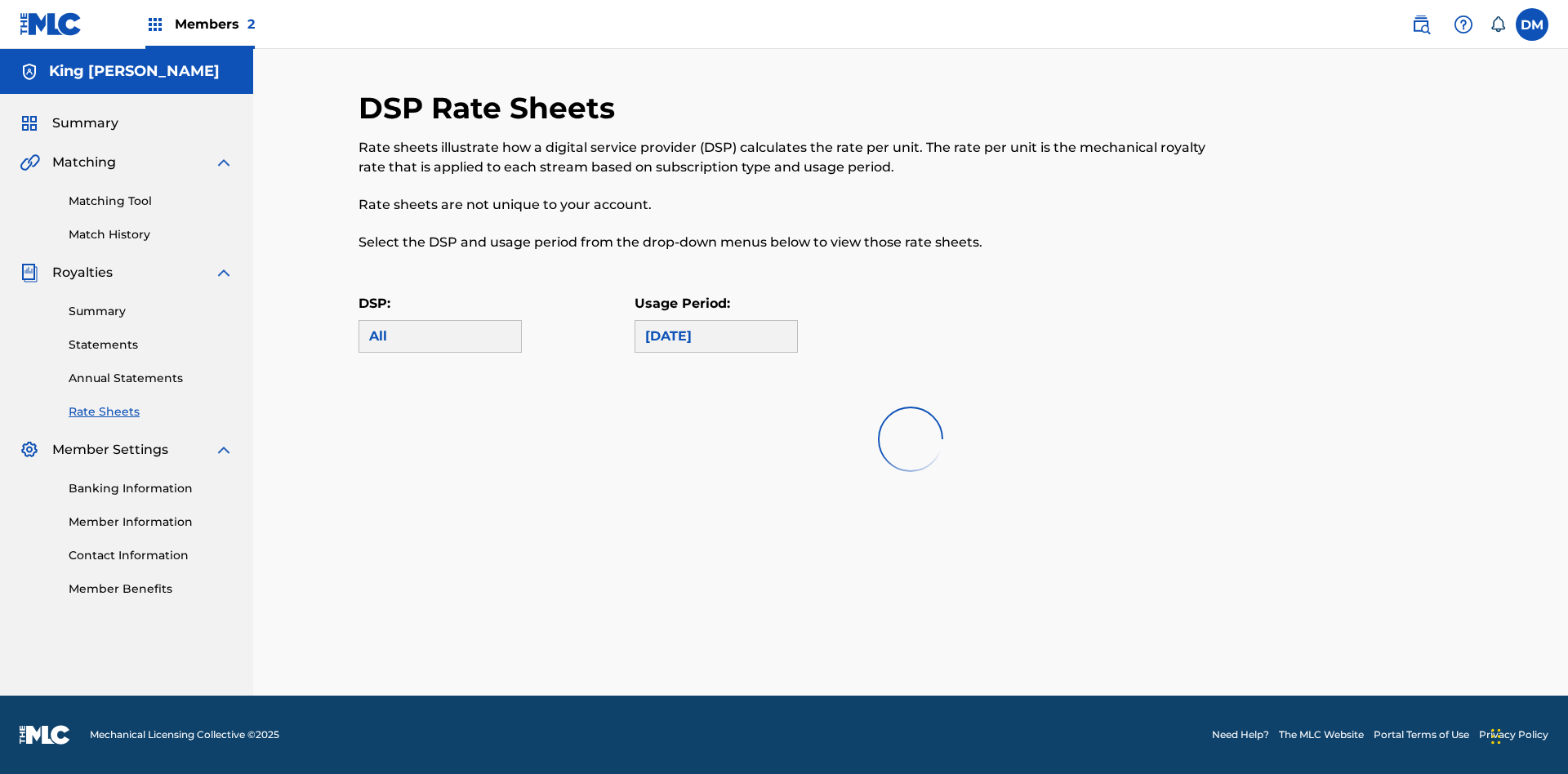
click at [151, 488] on link "Banking Information" at bounding box center [151, 488] width 165 height 17
click at [151, 522] on link "Member Information" at bounding box center [151, 522] width 165 height 17
click at [151, 547] on link "Contact Information" at bounding box center [151, 556] width 165 height 17
click at [1532, 24] on label at bounding box center [1532, 25] width 33 height 33
click at [1532, 25] on input "[PERSON_NAME] [PERSON_NAME] [EMAIL_ADDRESS][DOMAIN_NAME] Notification Preferenc…" at bounding box center [1532, 25] width 0 height 0
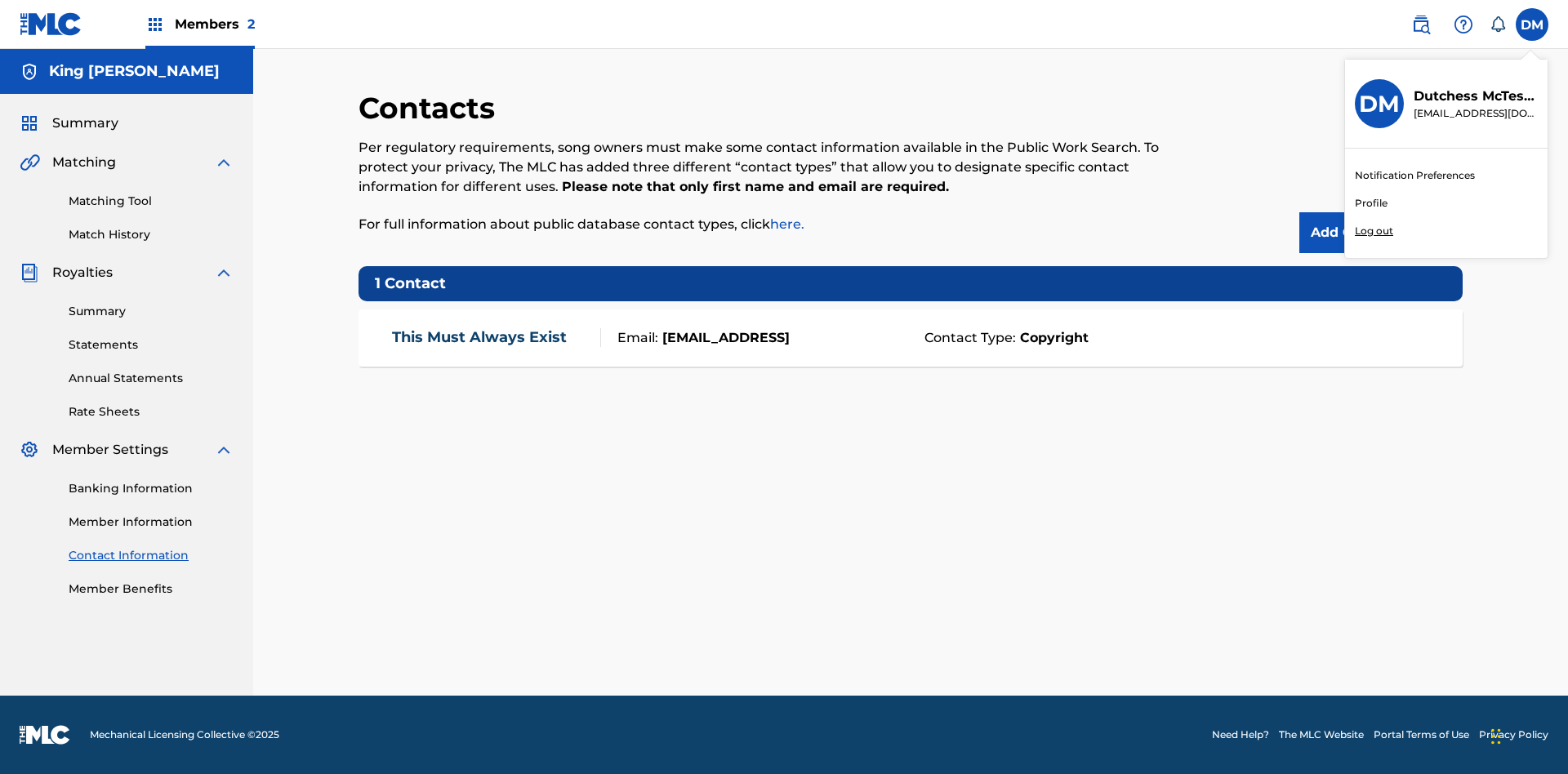
click at [1373, 231] on p "Log out" at bounding box center [1373, 230] width 38 height 14
click at [1532, 25] on input "[PERSON_NAME] [PERSON_NAME] [EMAIL_ADDRESS][DOMAIN_NAME] Notification Preferenc…" at bounding box center [1532, 25] width 0 height 0
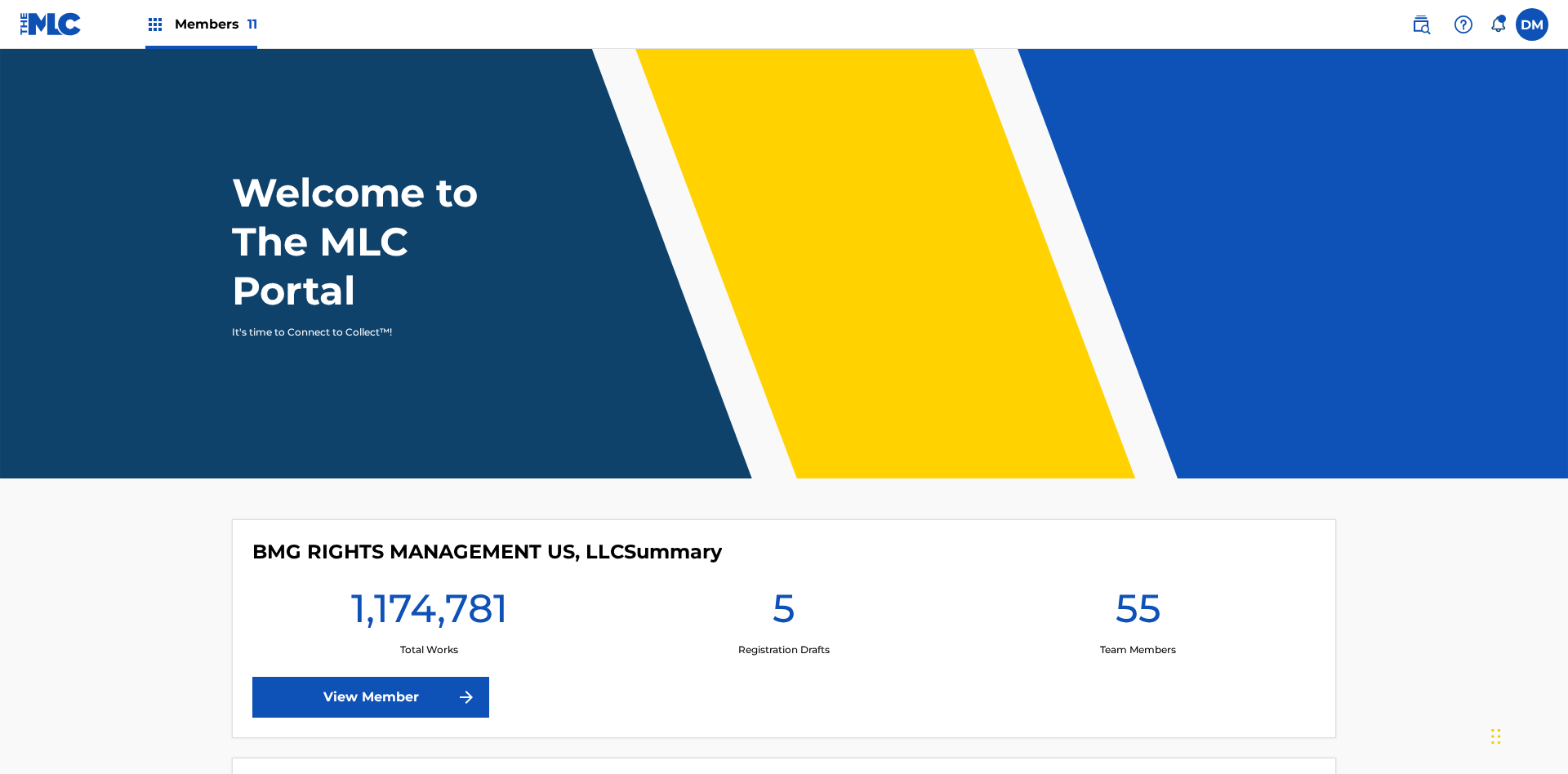
click at [201, 24] on span "Members 11" at bounding box center [216, 24] width 82 height 19
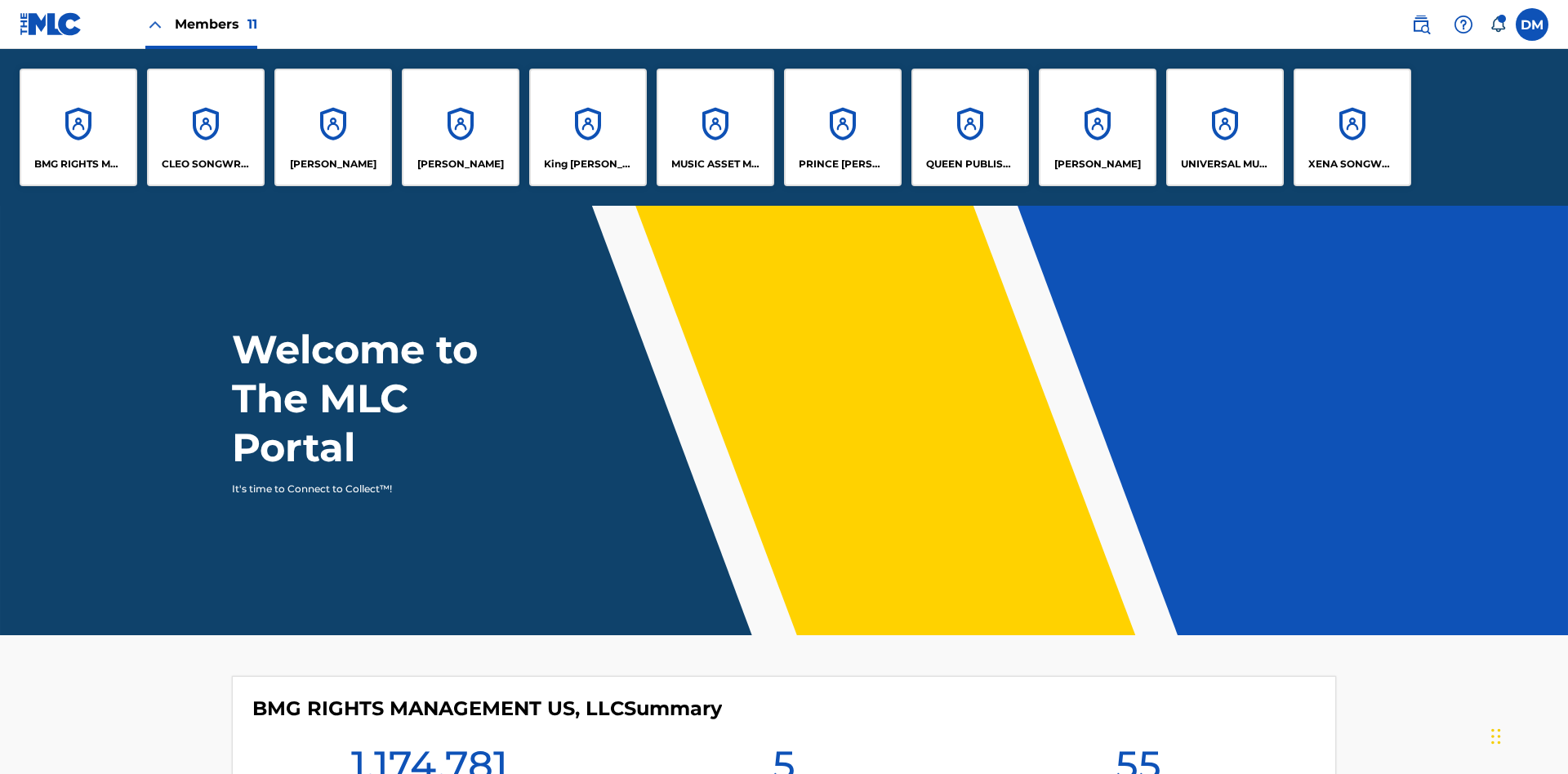
click at [587, 164] on p "King [PERSON_NAME]" at bounding box center [588, 163] width 89 height 14
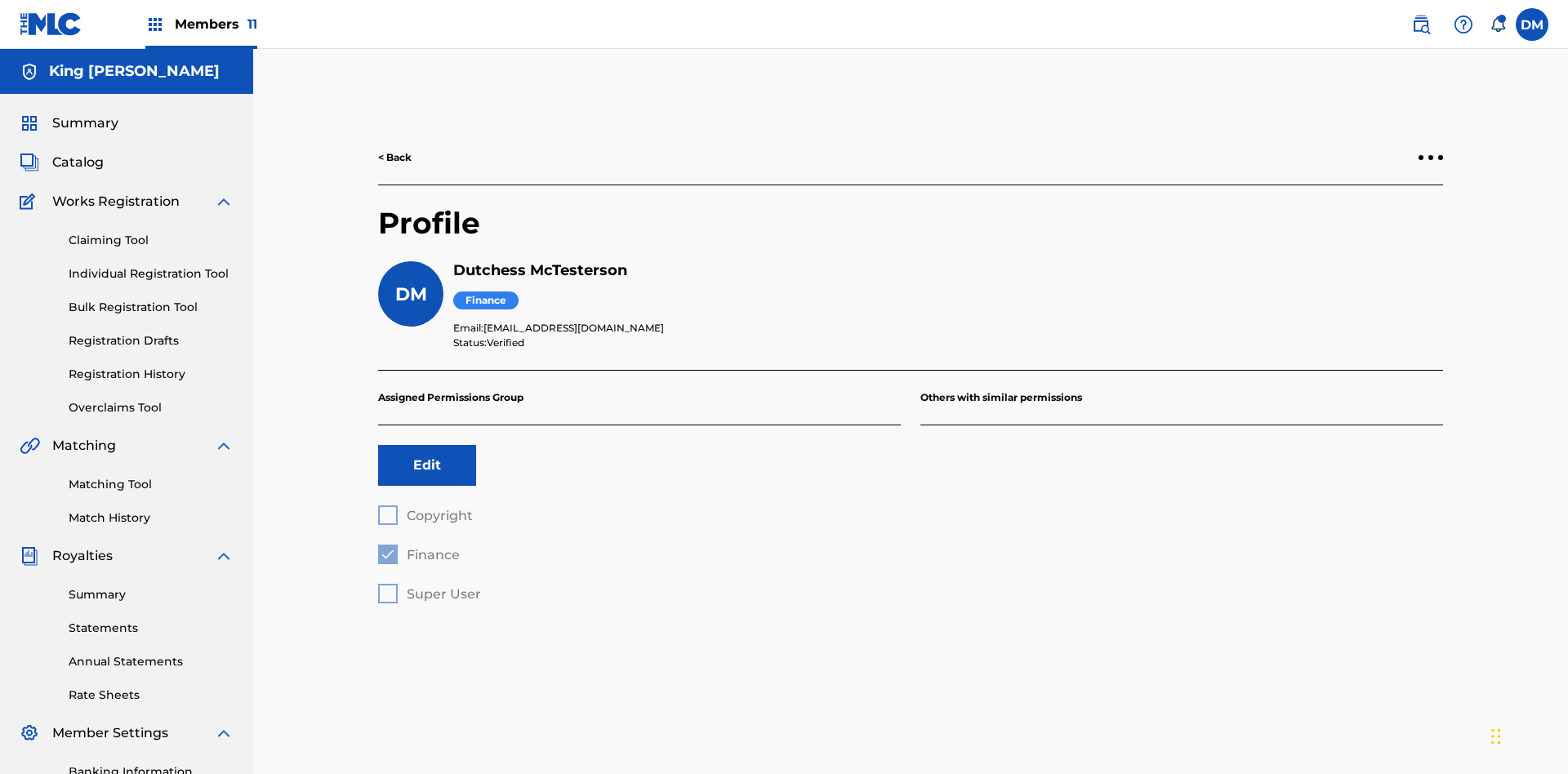
click at [427, 445] on button "Edit" at bounding box center [427, 465] width 98 height 41
click at [418, 547] on span "Finance" at bounding box center [433, 555] width 53 height 15
click at [425, 508] on span "Copyright" at bounding box center [440, 515] width 66 height 15
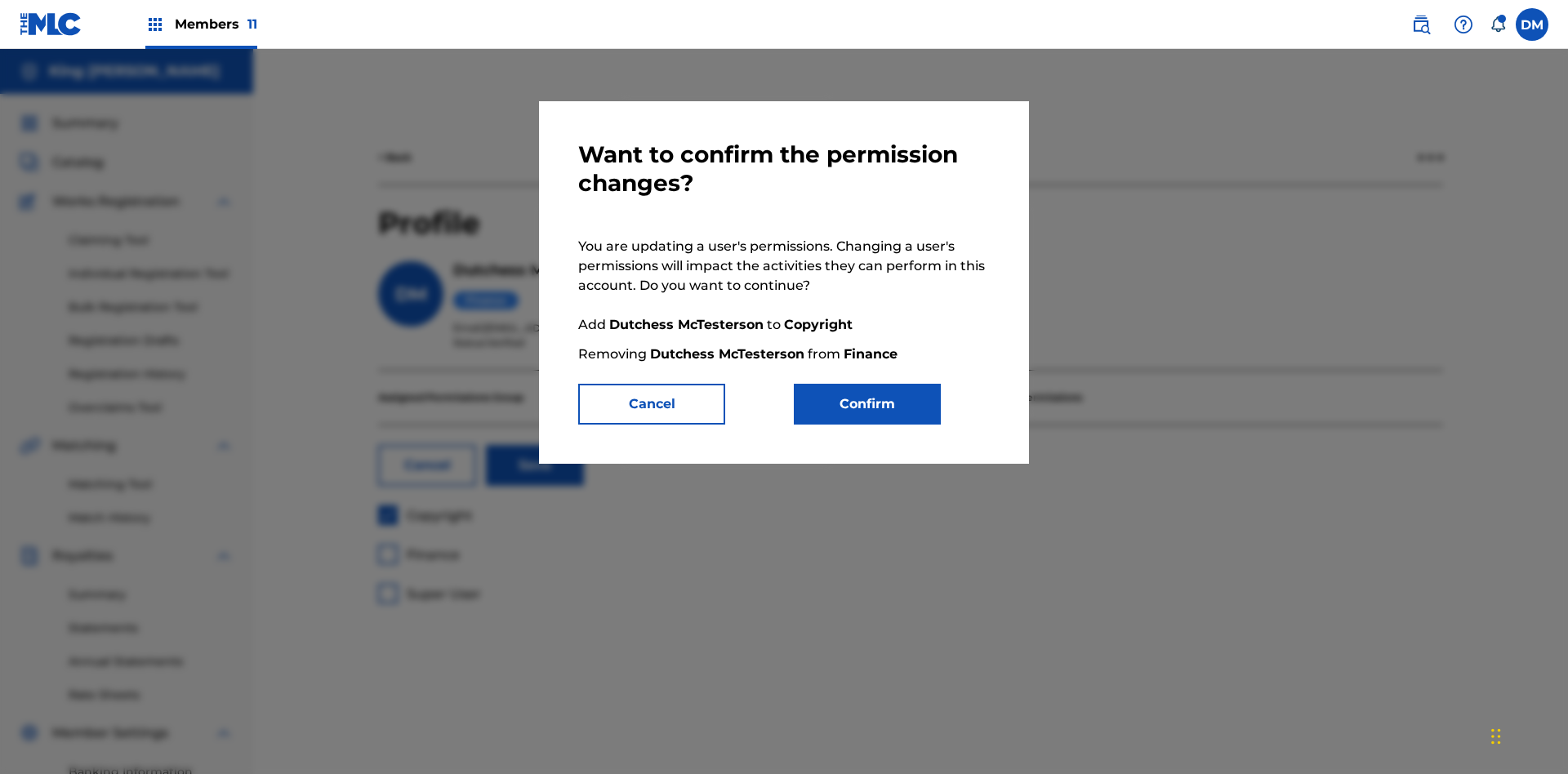
click at [867, 404] on button "Confirm" at bounding box center [867, 404] width 147 height 41
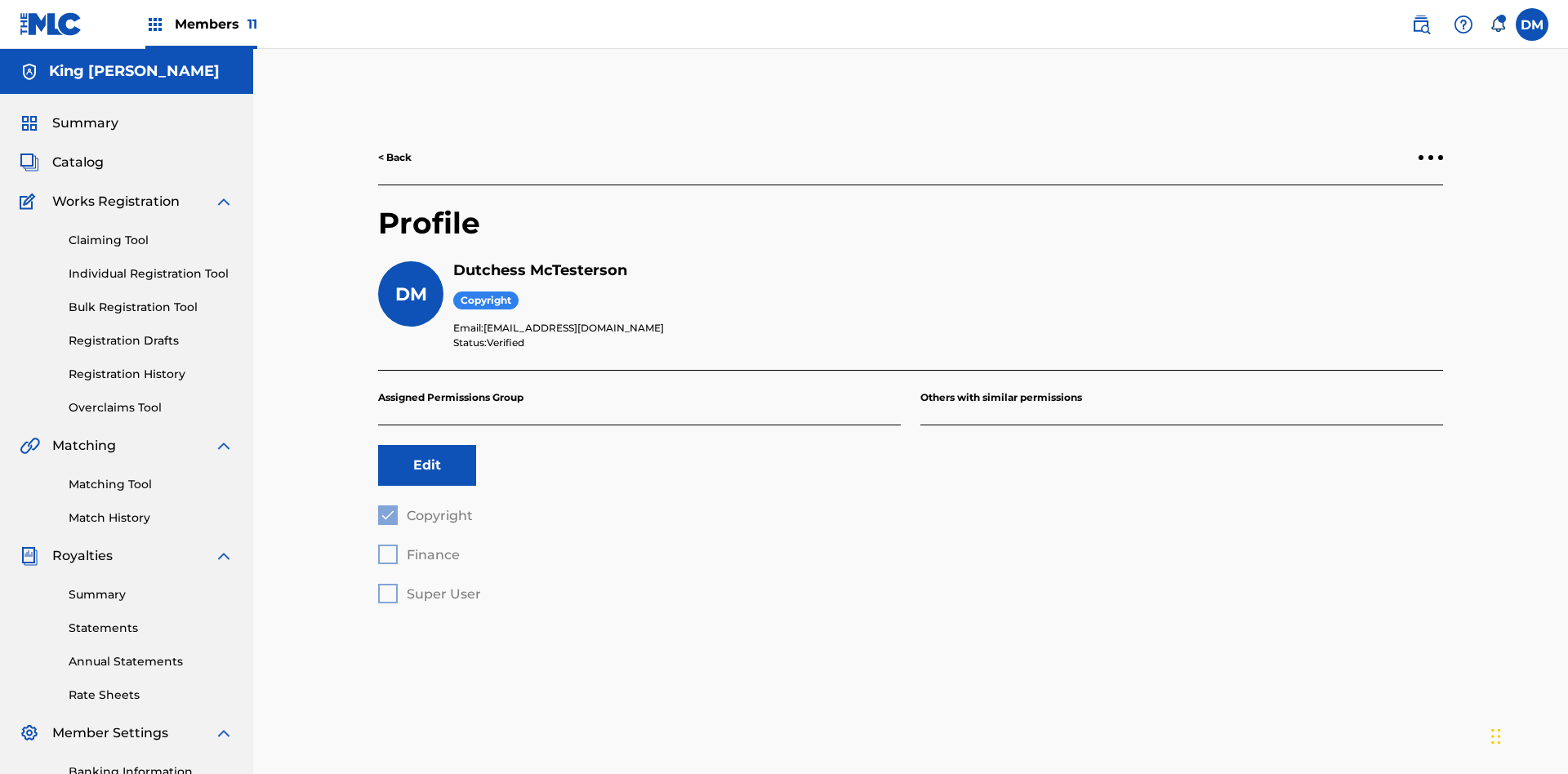
click at [1532, 24] on label at bounding box center [1532, 25] width 33 height 33
click at [1532, 25] on input "DM Duke McTesterson duke.mctesterson@gmail.com Notification Preferences Profile…" at bounding box center [1532, 25] width 0 height 0
click at [1373, 231] on p "Log out" at bounding box center [1373, 230] width 38 height 14
click at [1532, 25] on input "DM Duke McTesterson duke.mctesterson@gmail.com Notification Preferences Profile…" at bounding box center [1532, 25] width 0 height 0
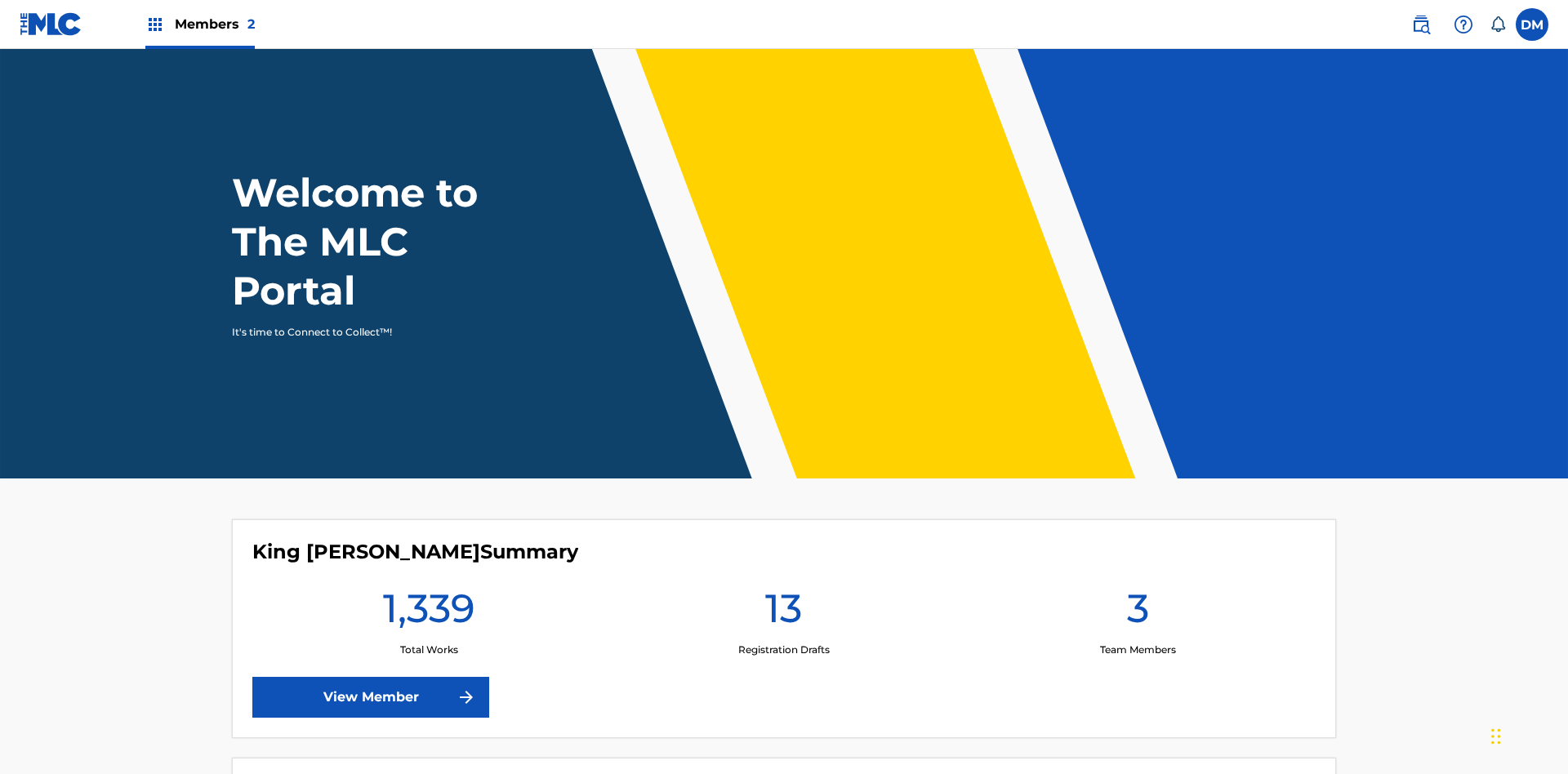
click at [199, 24] on span "Members 2" at bounding box center [215, 24] width 80 height 19
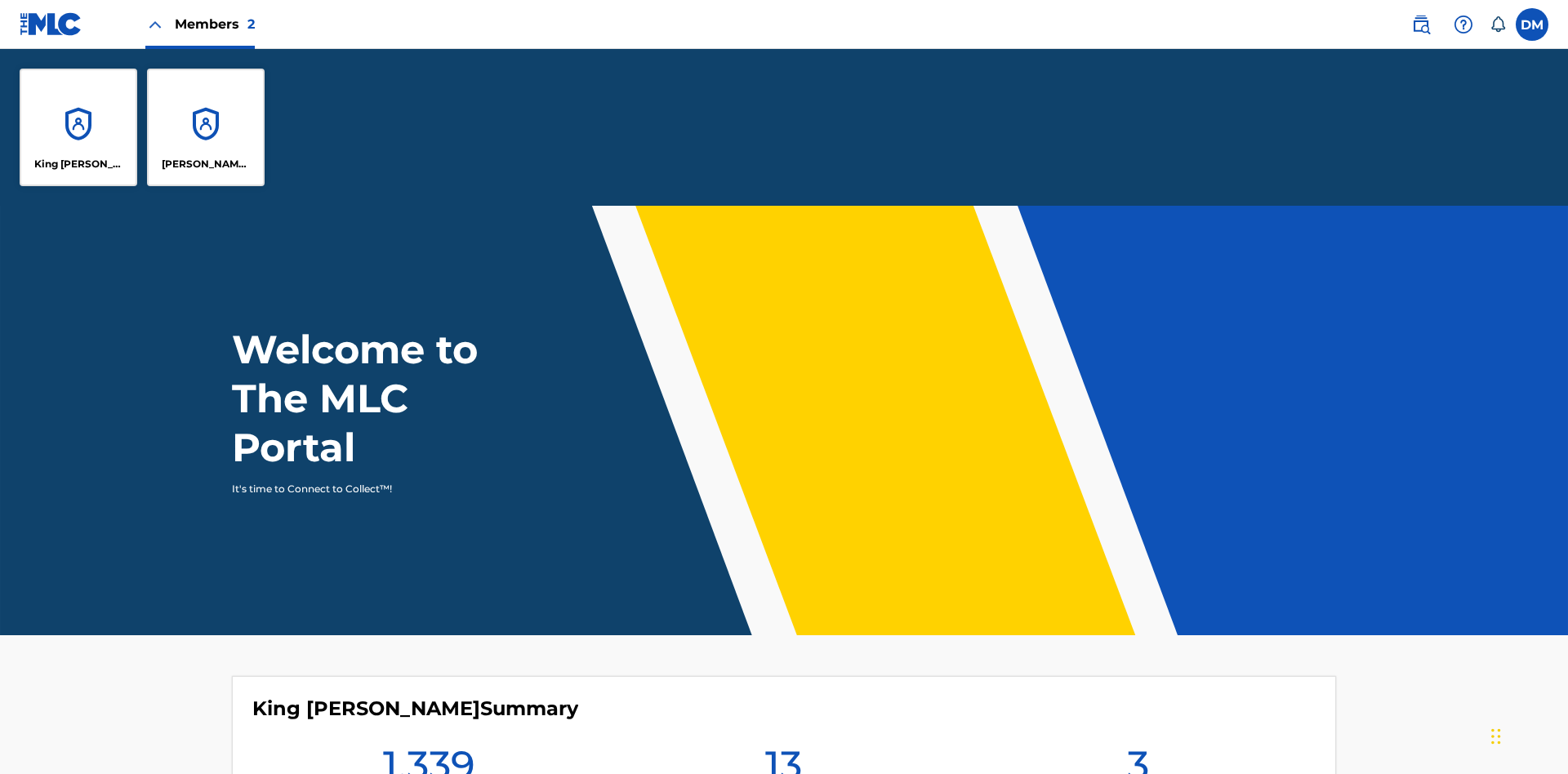
click at [79, 164] on p "King [PERSON_NAME]" at bounding box center [79, 163] width 89 height 14
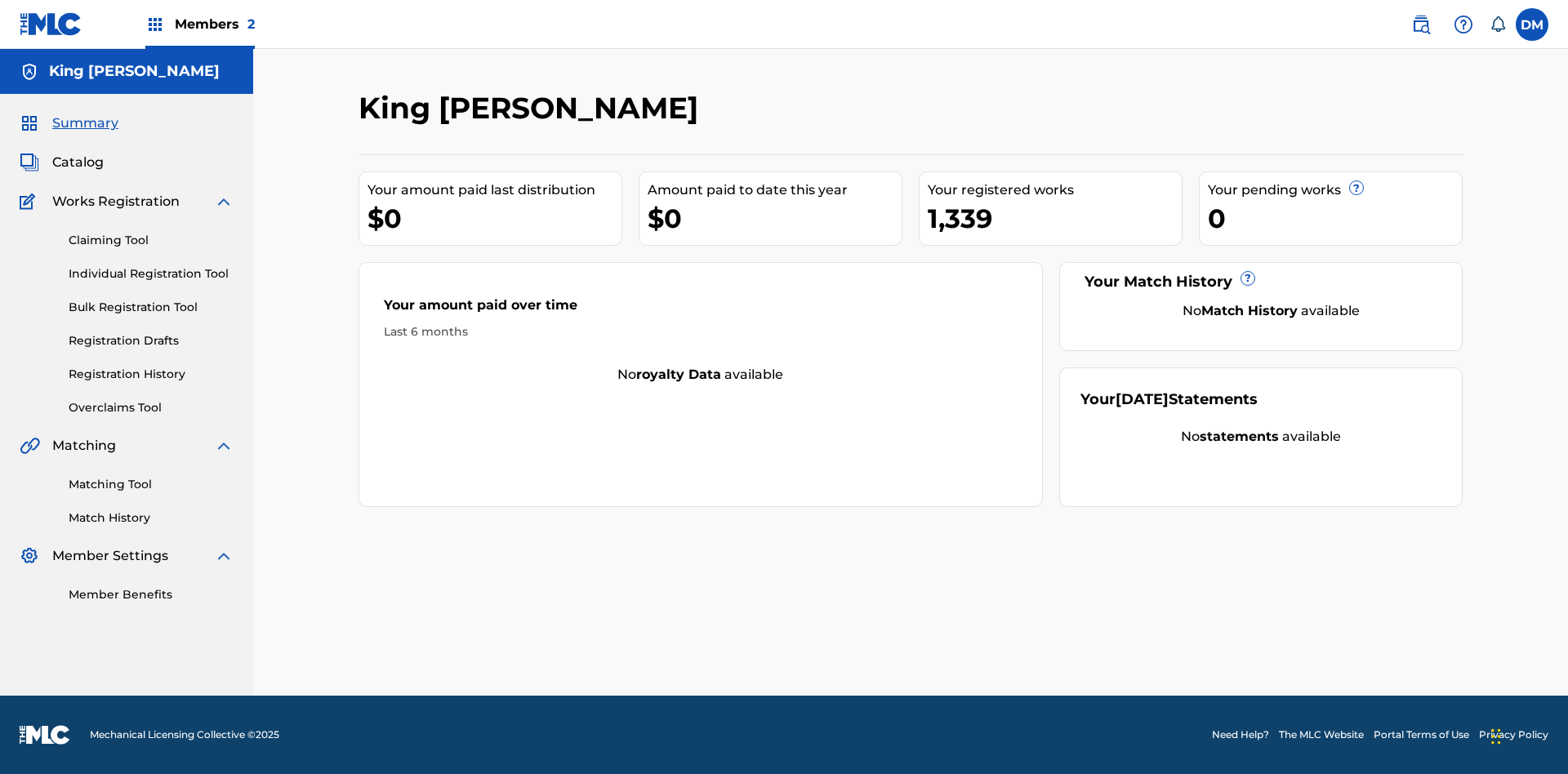
click at [84, 124] on span "Summary" at bounding box center [85, 123] width 66 height 19
click at [151, 484] on link "Matching Tool" at bounding box center [151, 485] width 165 height 17
click at [151, 518] on link "Match History" at bounding box center [151, 518] width 165 height 17
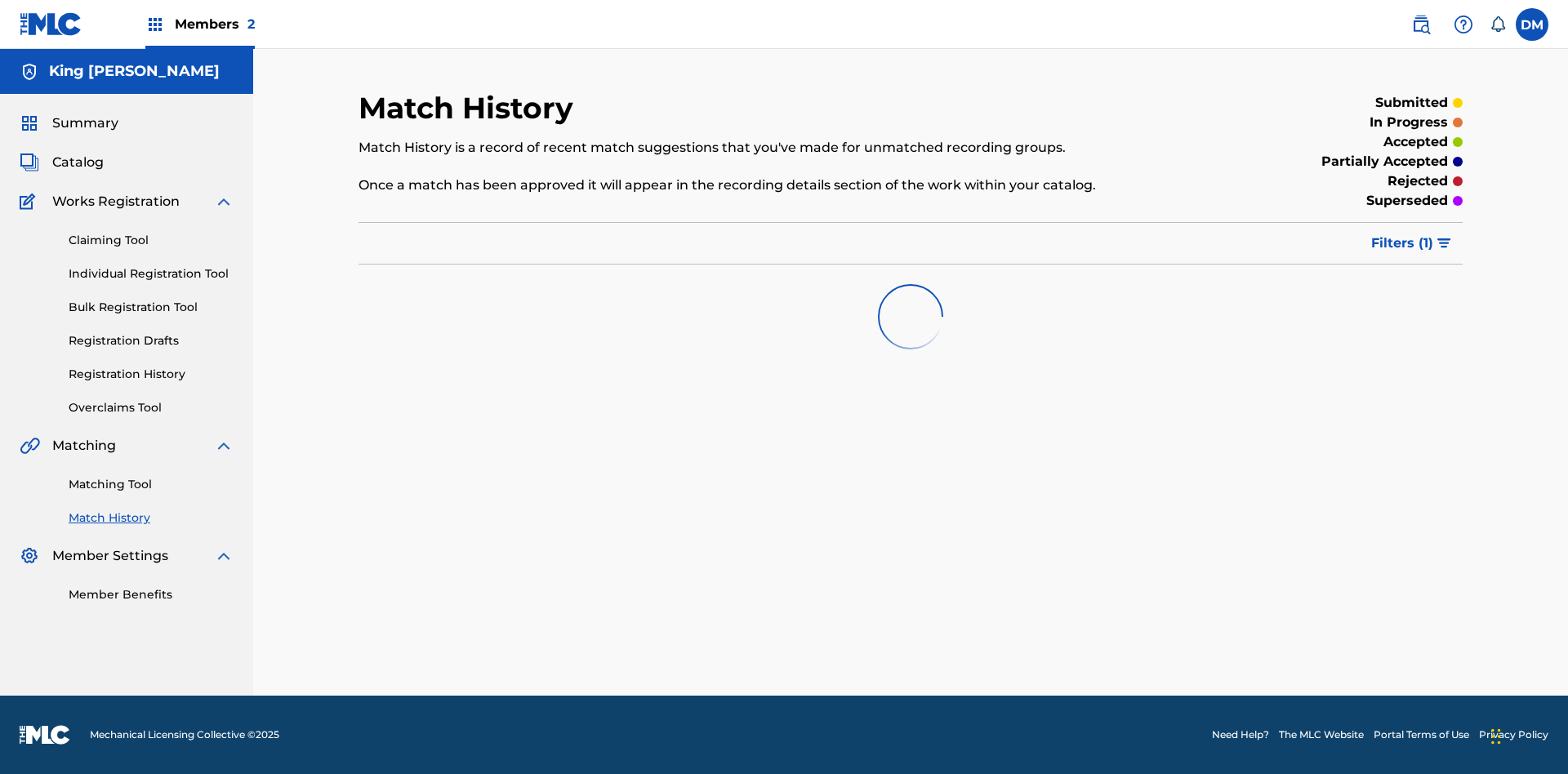
click at [151, 595] on link "Member Benefits" at bounding box center [151, 595] width 165 height 17
click at [151, 408] on link "Overclaims Tool" at bounding box center [151, 408] width 165 height 17
click at [78, 162] on span "Catalog" at bounding box center [78, 162] width 52 height 19
click at [151, 232] on link "Claiming Tool" at bounding box center [151, 240] width 165 height 17
click at [151, 266] on link "Individual Registration Tool" at bounding box center [151, 274] width 165 height 17
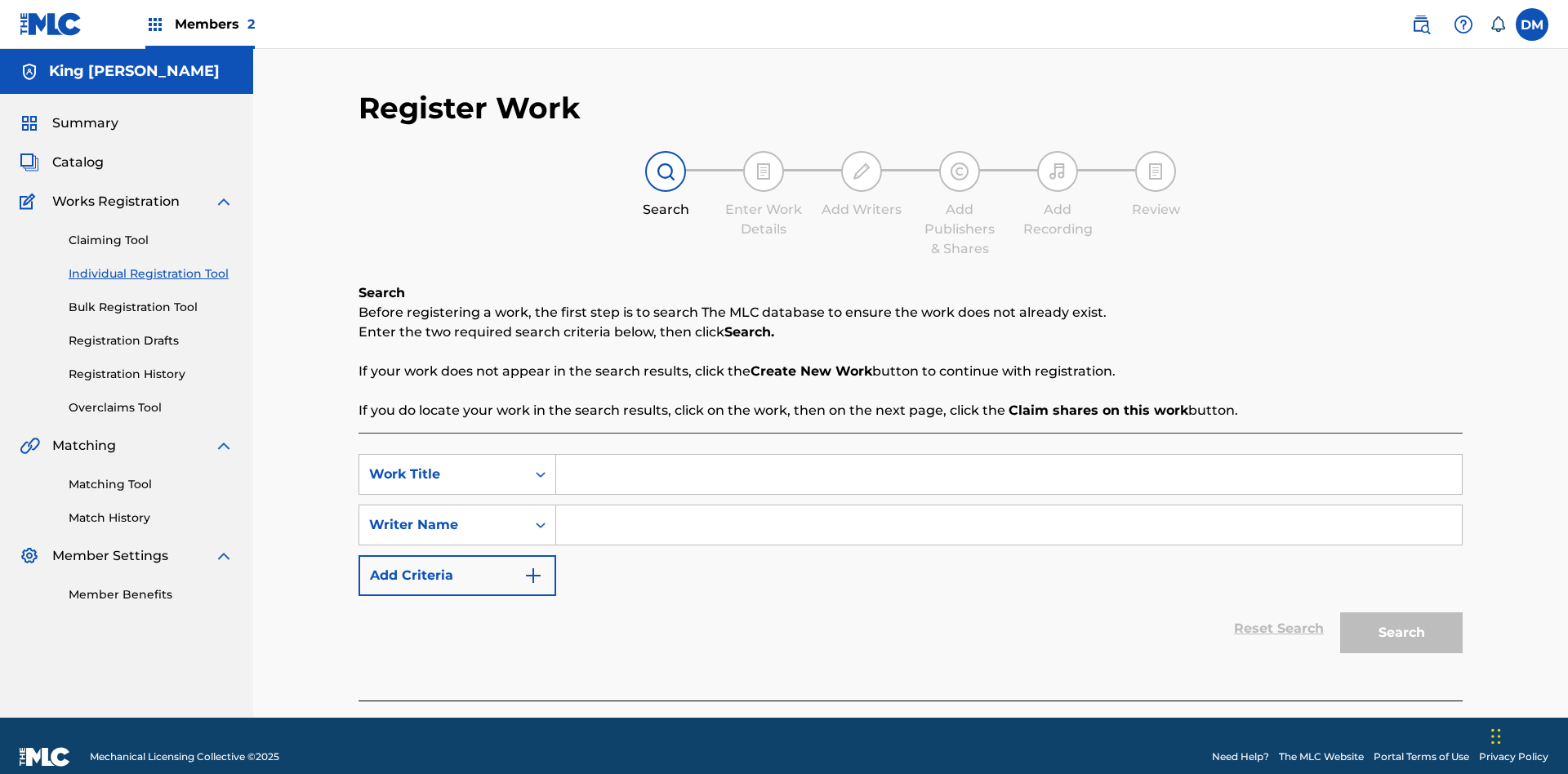
click at [151, 299] on link "Bulk Registration Tool" at bounding box center [151, 307] width 165 height 17
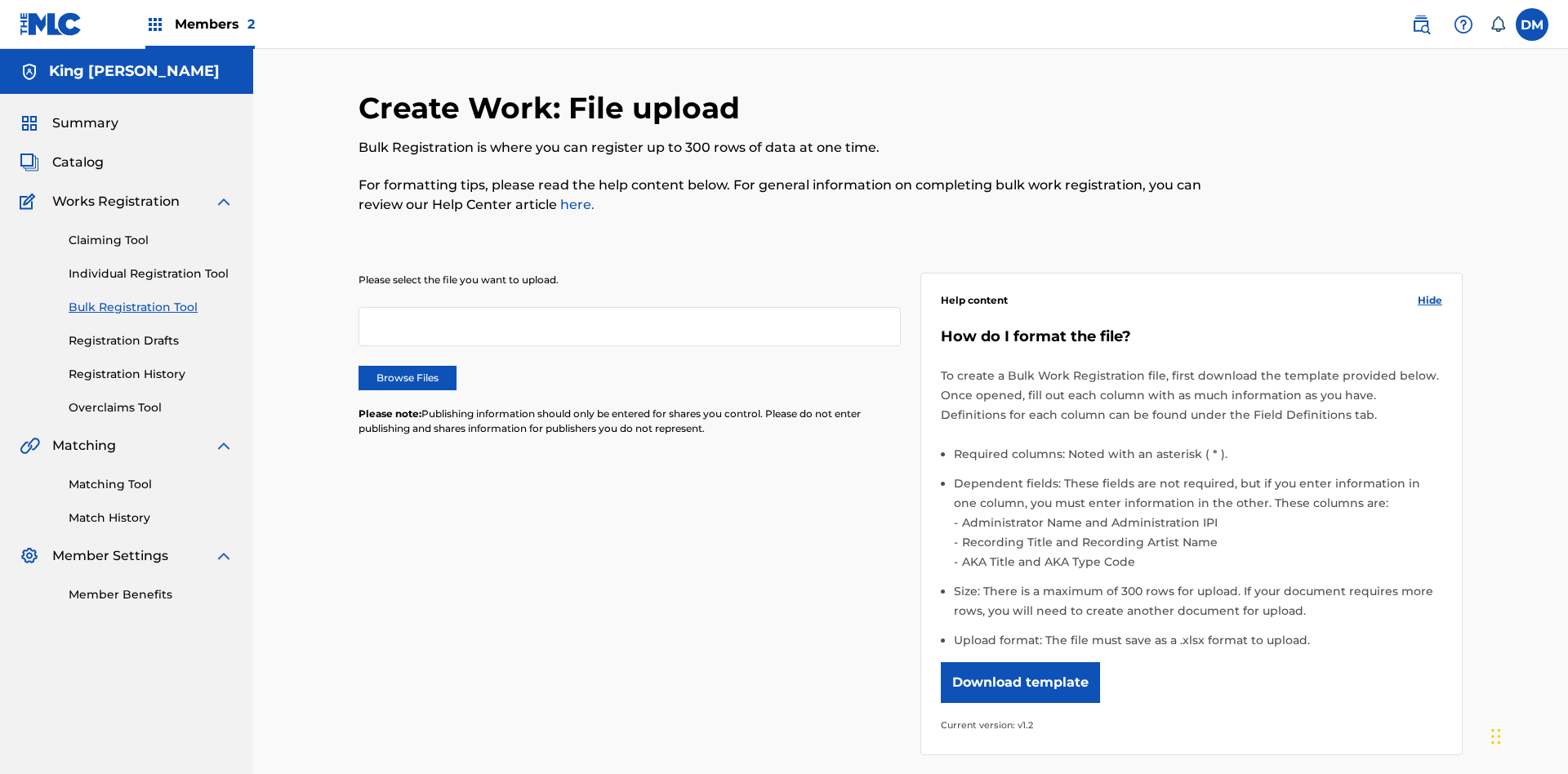
click at [82, 332] on link "Registration Drafts" at bounding box center [151, 341] width 165 height 17
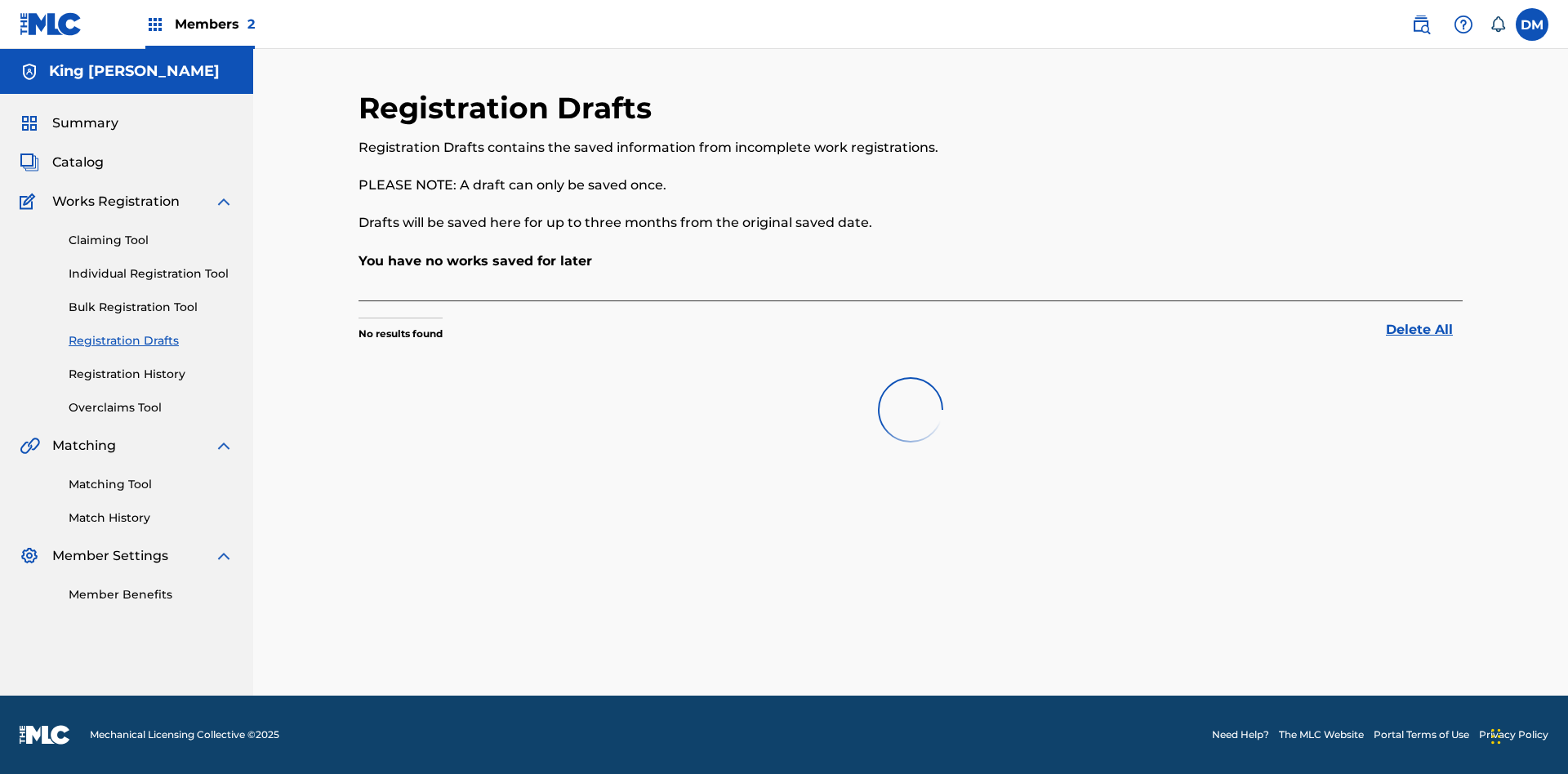
click at [151, 374] on link "Registration History" at bounding box center [151, 374] width 165 height 17
click at [1532, 24] on label at bounding box center [1532, 25] width 33 height 33
click at [1532, 25] on input "DM Dutchess McTesterson dutchess.mctesterson@gmail.com Notification Preferences…" at bounding box center [1532, 25] width 0 height 0
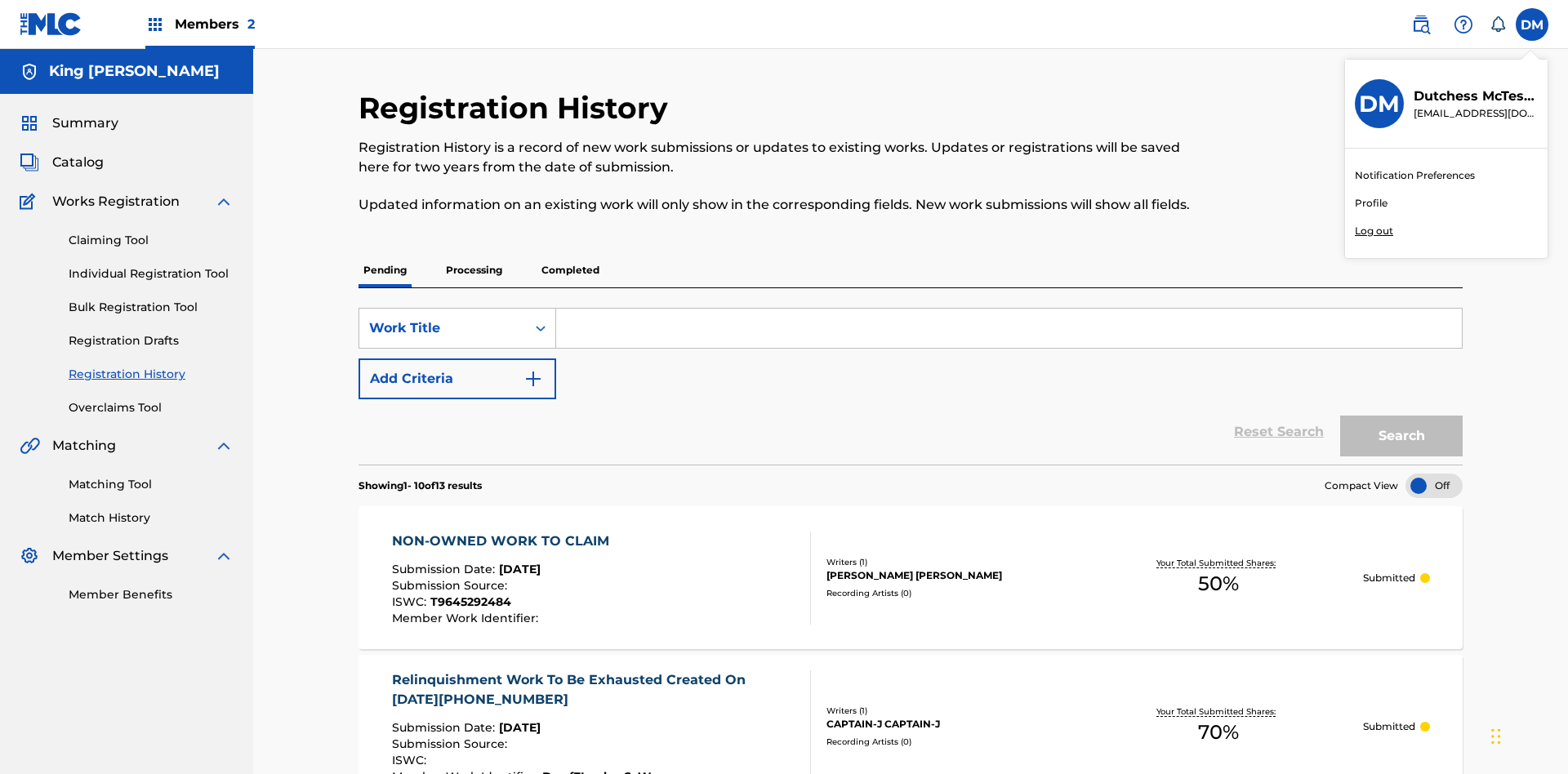
click at [1373, 231] on p "Log out" at bounding box center [1373, 230] width 38 height 14
click at [1532, 25] on input "DM Dutchess McTesterson dutchess.mctesterson@gmail.com Notification Preferences…" at bounding box center [1532, 25] width 0 height 0
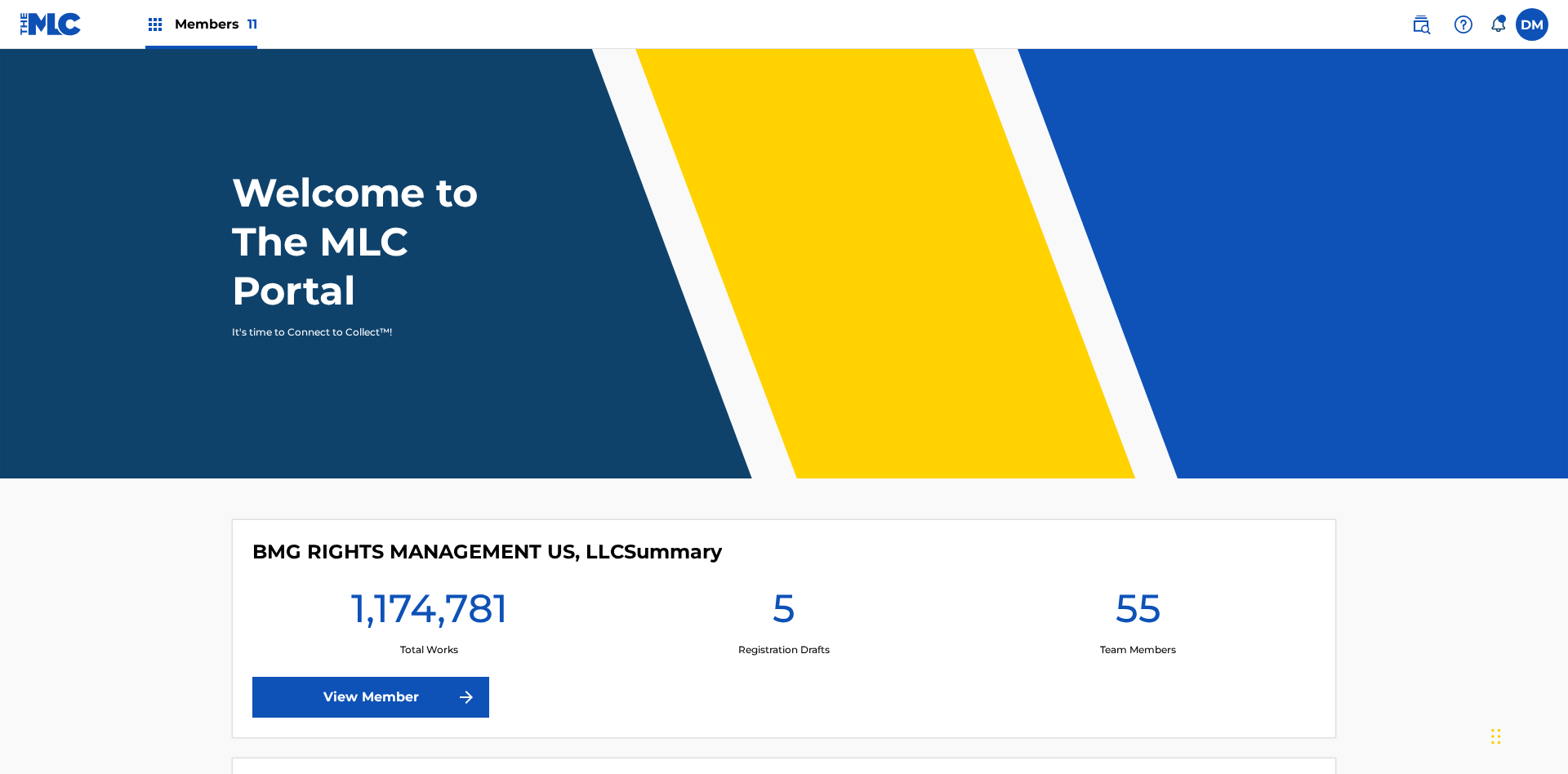
click at [201, 24] on span "Members 11" at bounding box center [216, 24] width 82 height 19
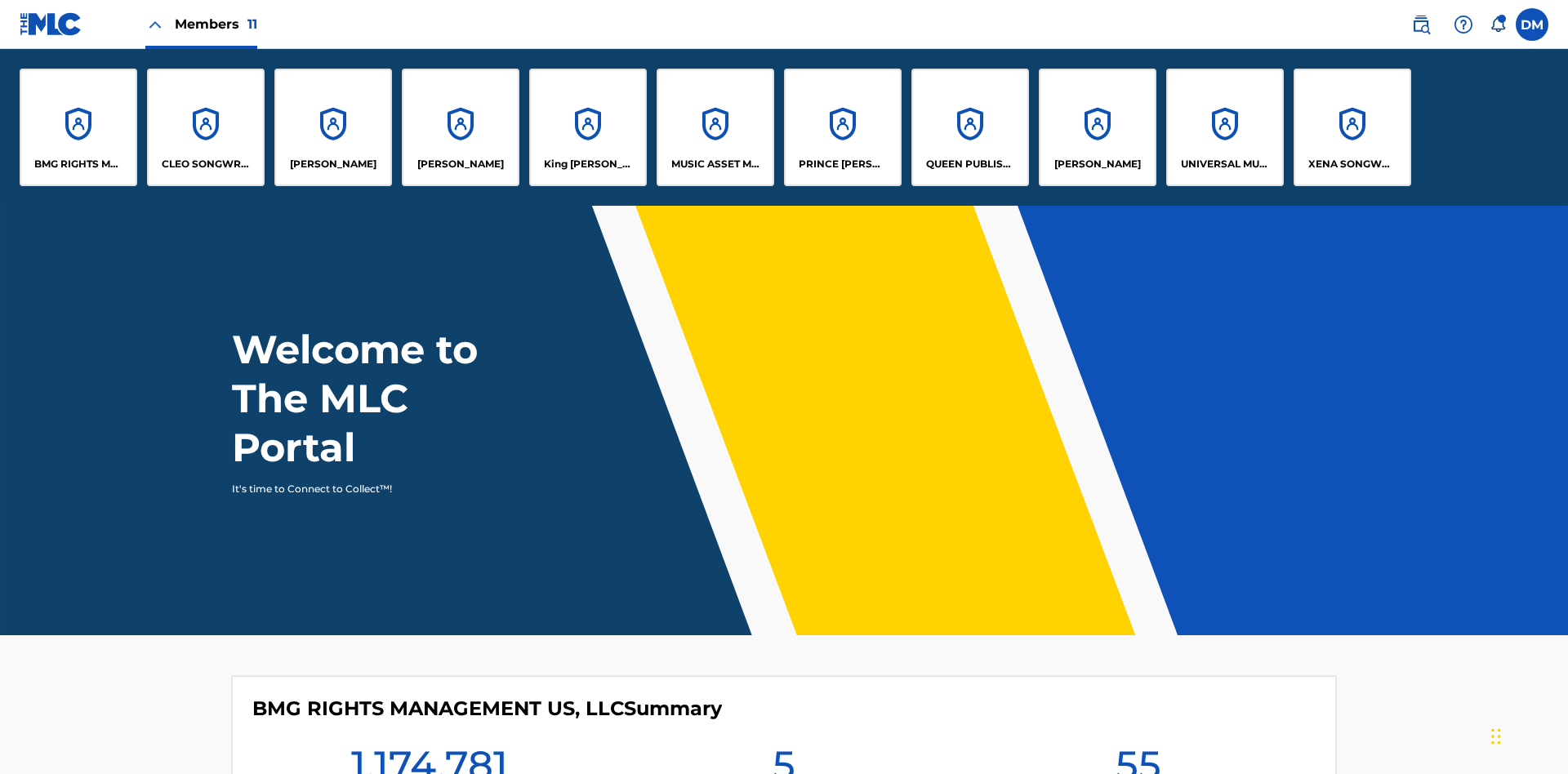
click at [587, 164] on p "King [PERSON_NAME]" at bounding box center [588, 163] width 89 height 14
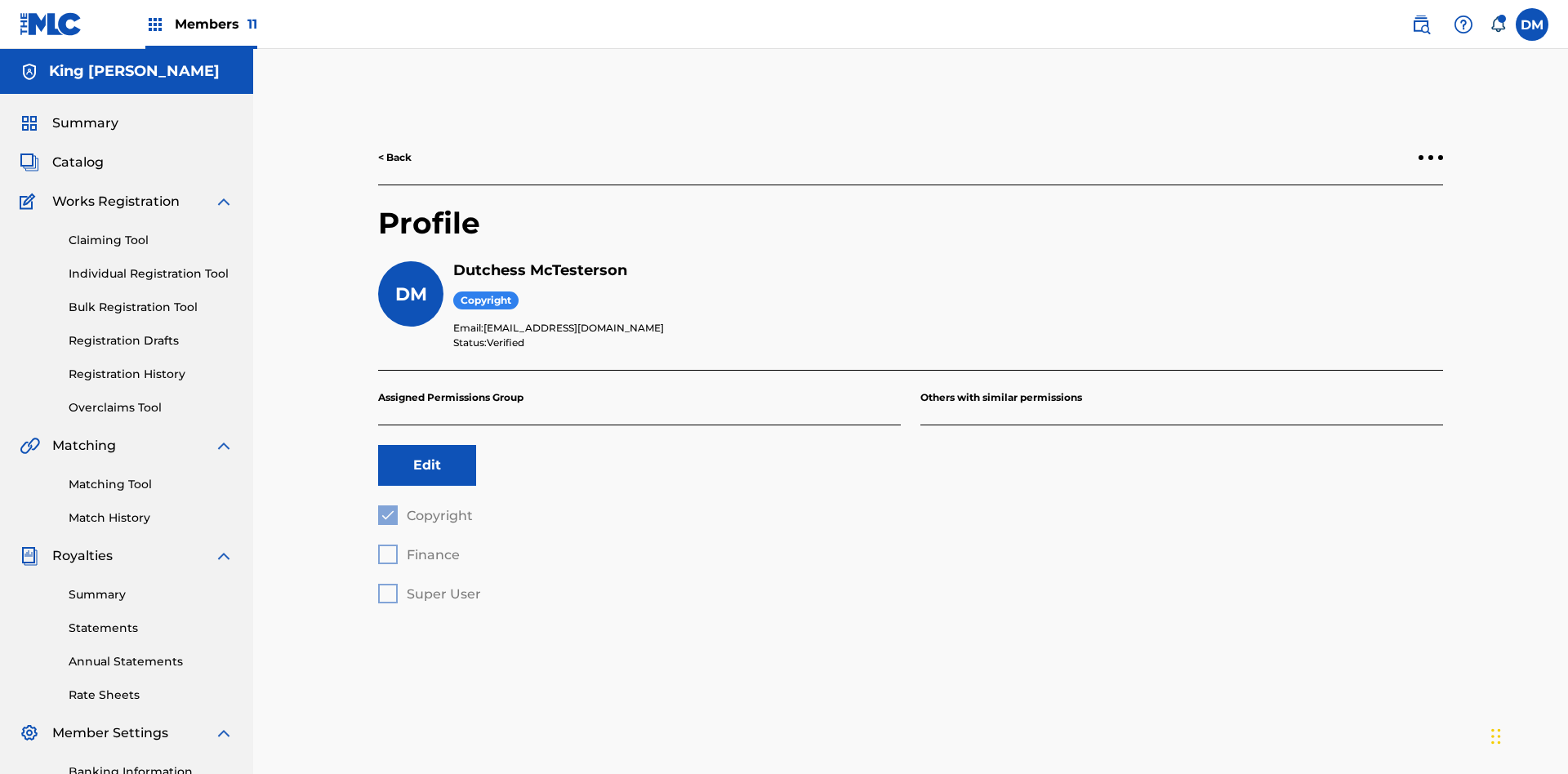
click at [427, 445] on button "Edit" at bounding box center [427, 465] width 98 height 41
click at [418, 547] on span "Finance" at bounding box center [433, 555] width 53 height 15
click at [1532, 24] on label at bounding box center [1532, 25] width 33 height 33
click at [1532, 25] on input "[PERSON_NAME] [PERSON_NAME] [PERSON_NAME][EMAIL_ADDRESS][DOMAIN_NAME] Notificat…" at bounding box center [1532, 25] width 0 height 0
click at [1373, 231] on p "Log out" at bounding box center [1373, 230] width 38 height 14
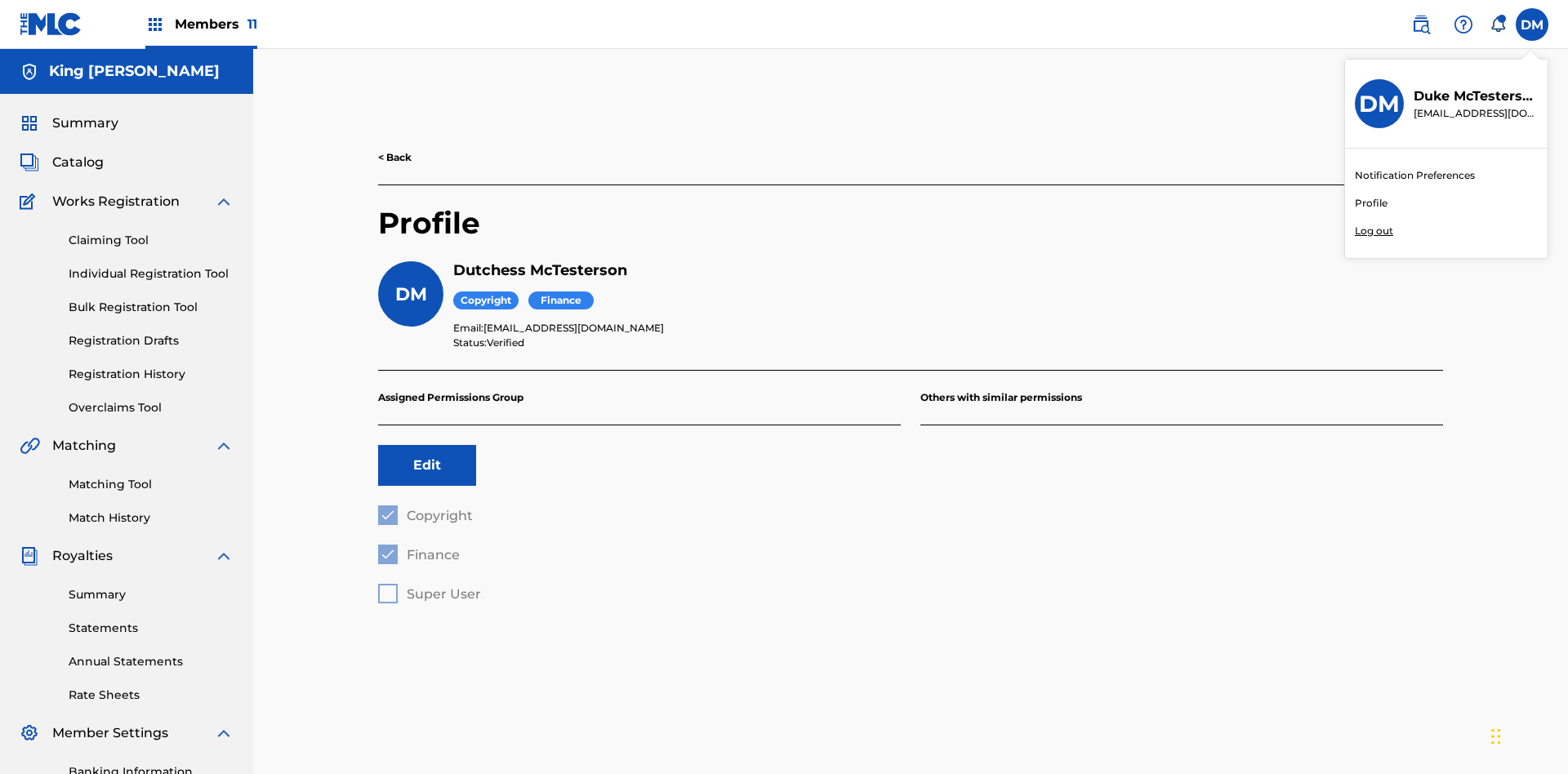
click at [1532, 25] on input "[PERSON_NAME] [PERSON_NAME] [PERSON_NAME][EMAIL_ADDRESS][DOMAIN_NAME] Notificat…" at bounding box center [1532, 25] width 0 height 0
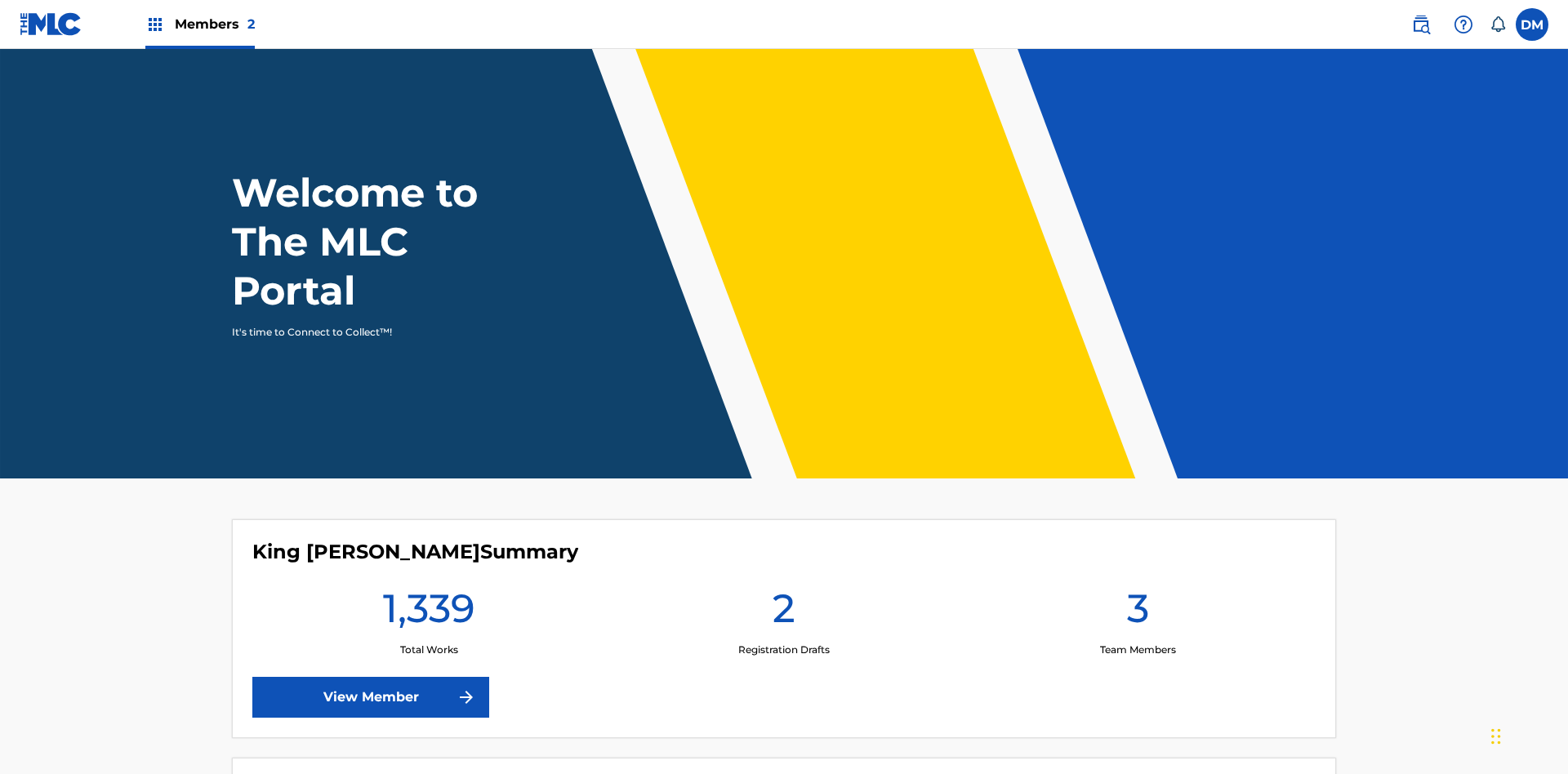
click at [199, 24] on span "Members 2" at bounding box center [215, 24] width 80 height 19
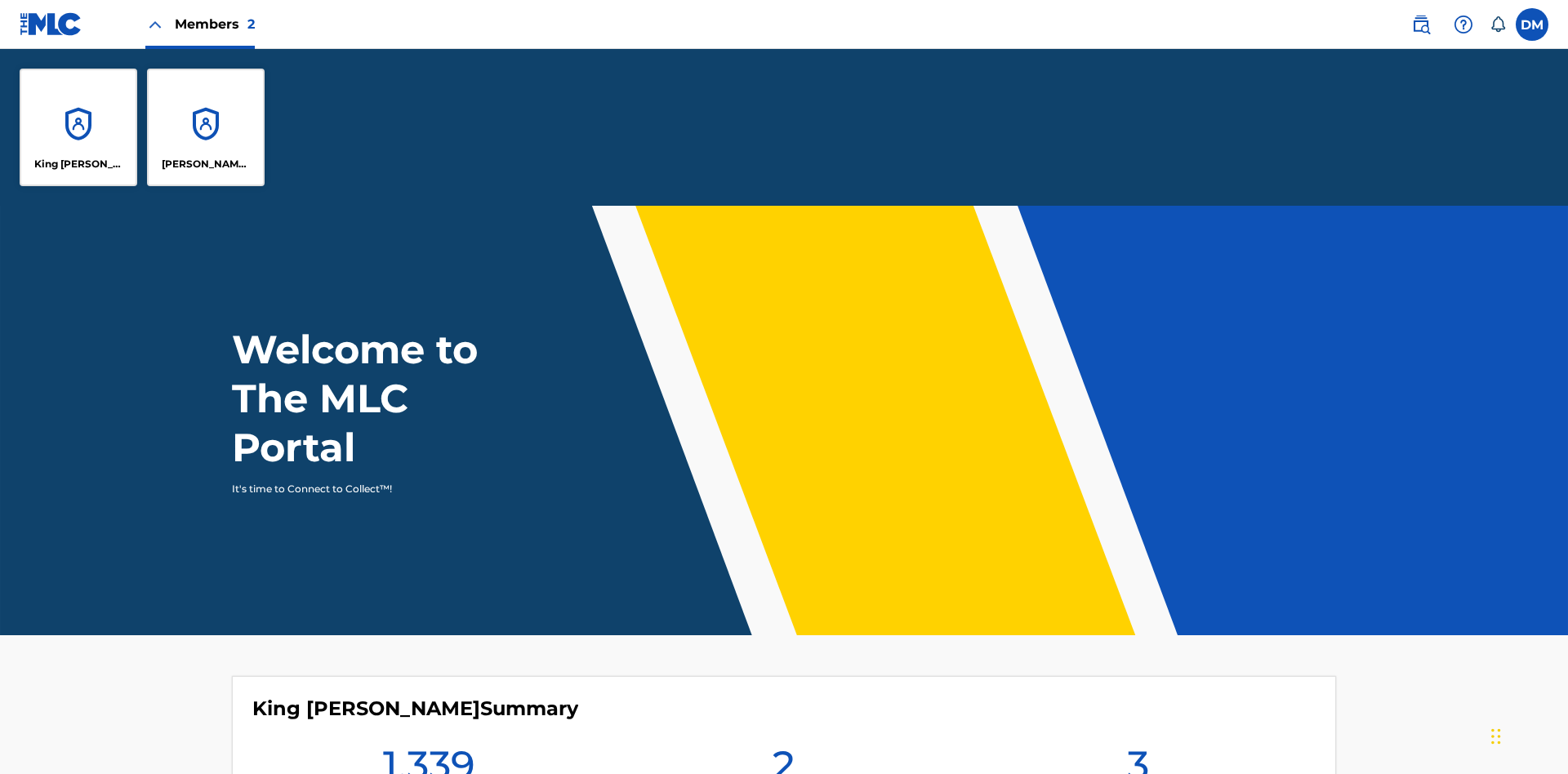
click at [79, 164] on p "King [PERSON_NAME]" at bounding box center [79, 163] width 89 height 14
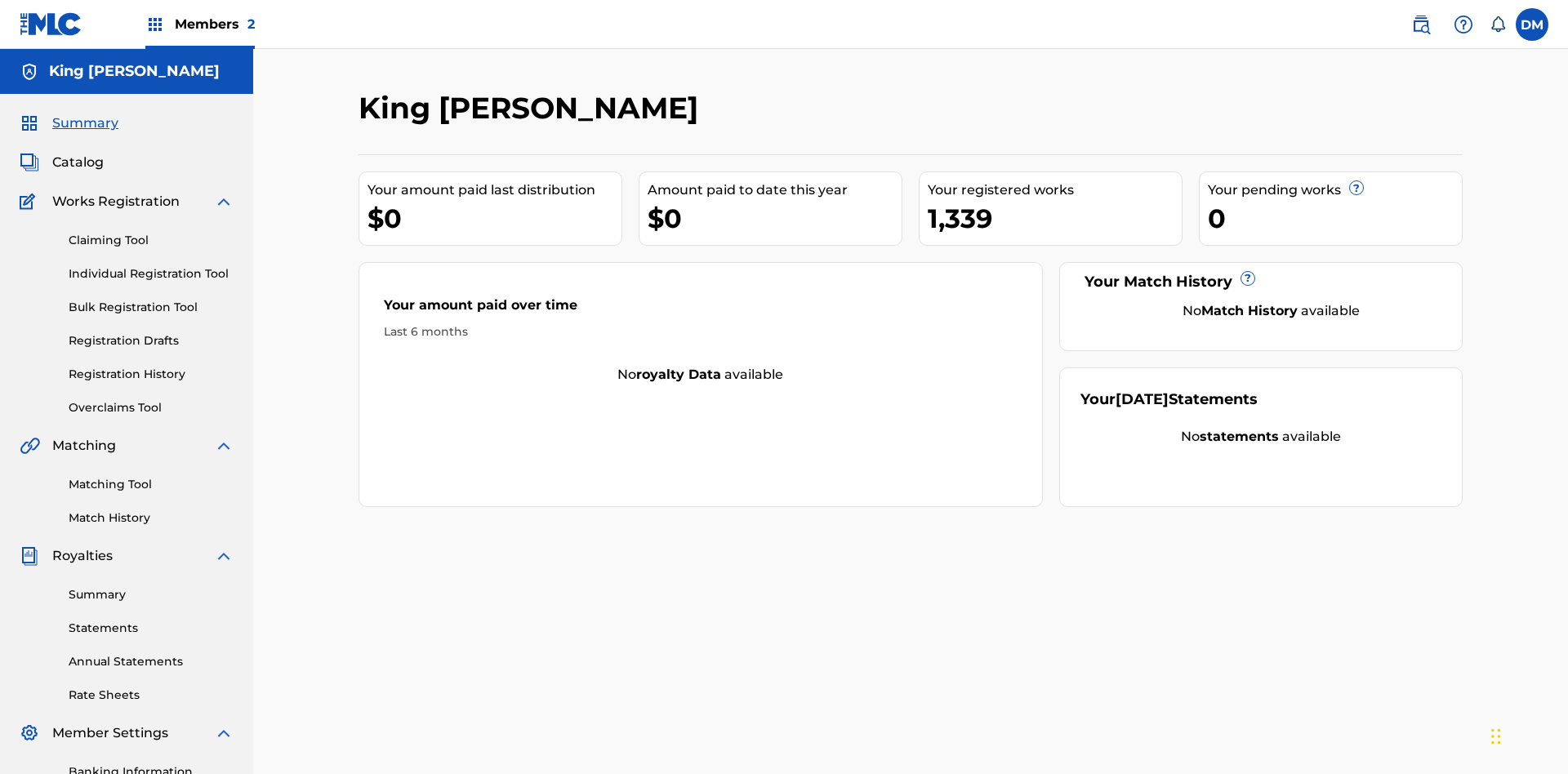
click at [84, 113] on span "Summary" at bounding box center [85, 123] width 66 height 19
click at [151, 476] on link "Matching Tool" at bounding box center [151, 485] width 165 height 17
click at [151, 509] on link "Match History" at bounding box center [151, 518] width 165 height 17
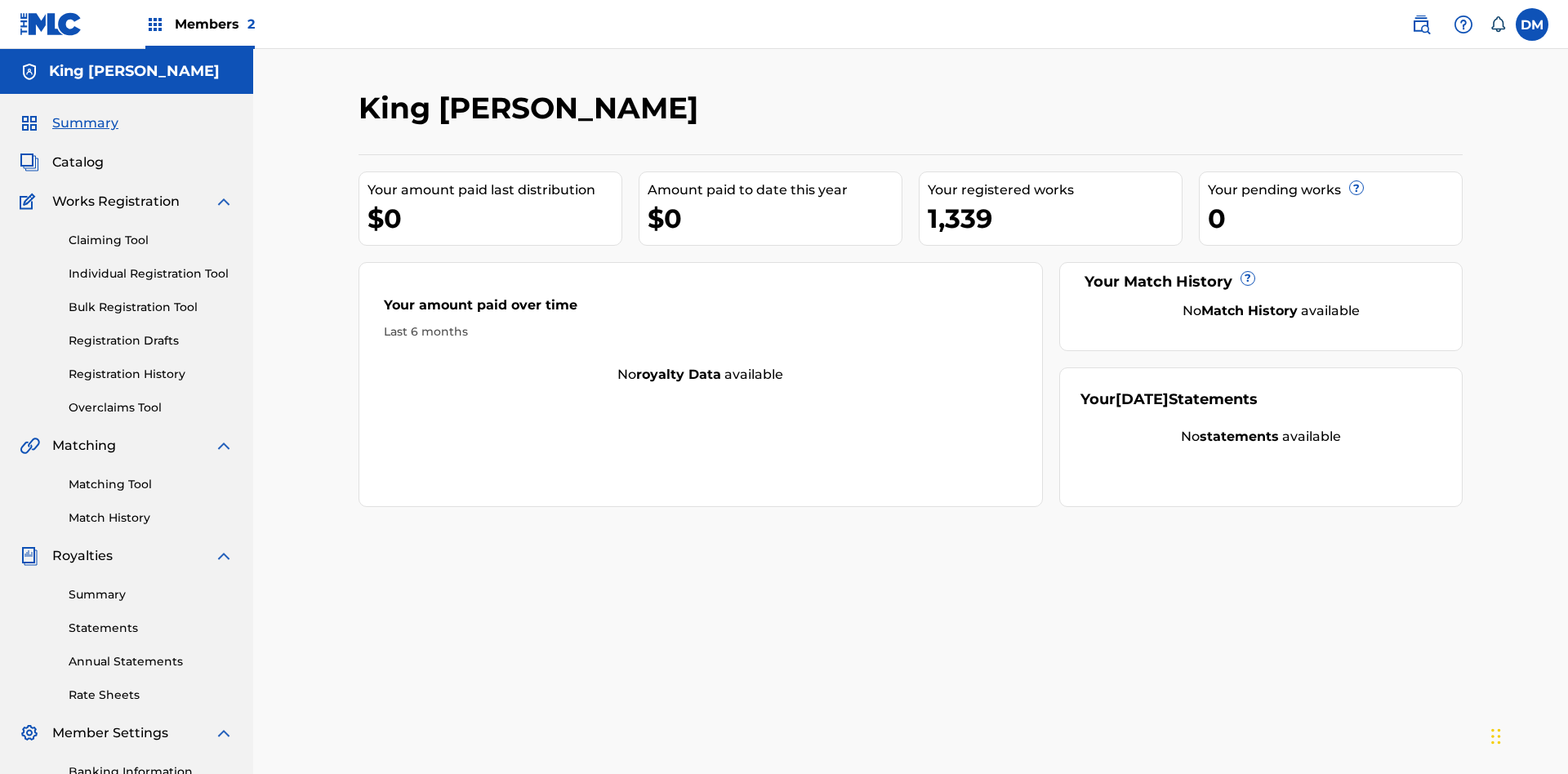
click at [151, 399] on link "Overclaims Tool" at bounding box center [151, 408] width 165 height 17
click at [78, 152] on span "Catalog" at bounding box center [78, 162] width 52 height 19
click at [151, 232] on link "Claiming Tool" at bounding box center [151, 240] width 165 height 17
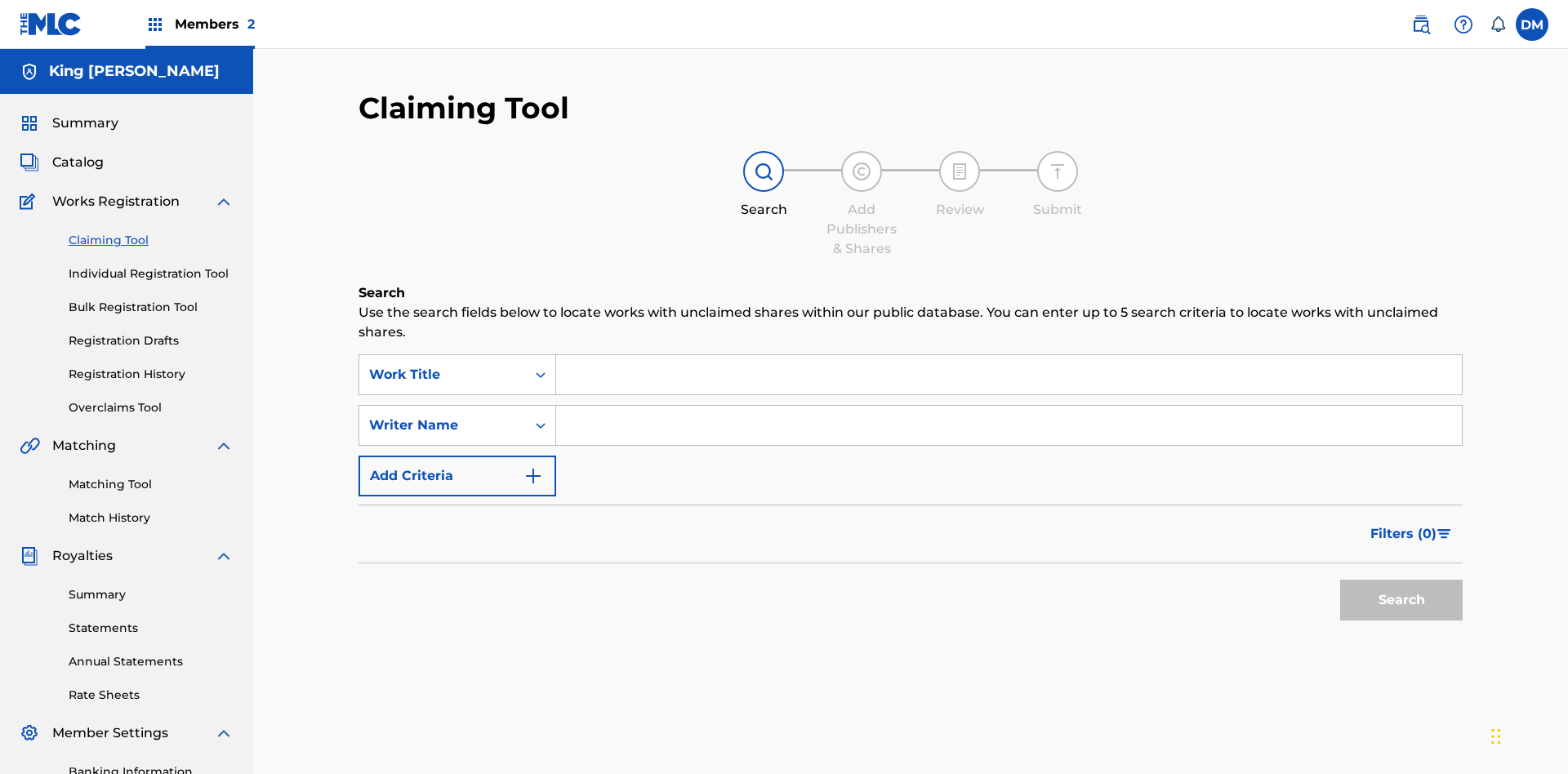
click at [151, 266] on link "Individual Registration Tool" at bounding box center [151, 274] width 165 height 17
click at [151, 299] on link "Bulk Registration Tool" at bounding box center [151, 307] width 165 height 17
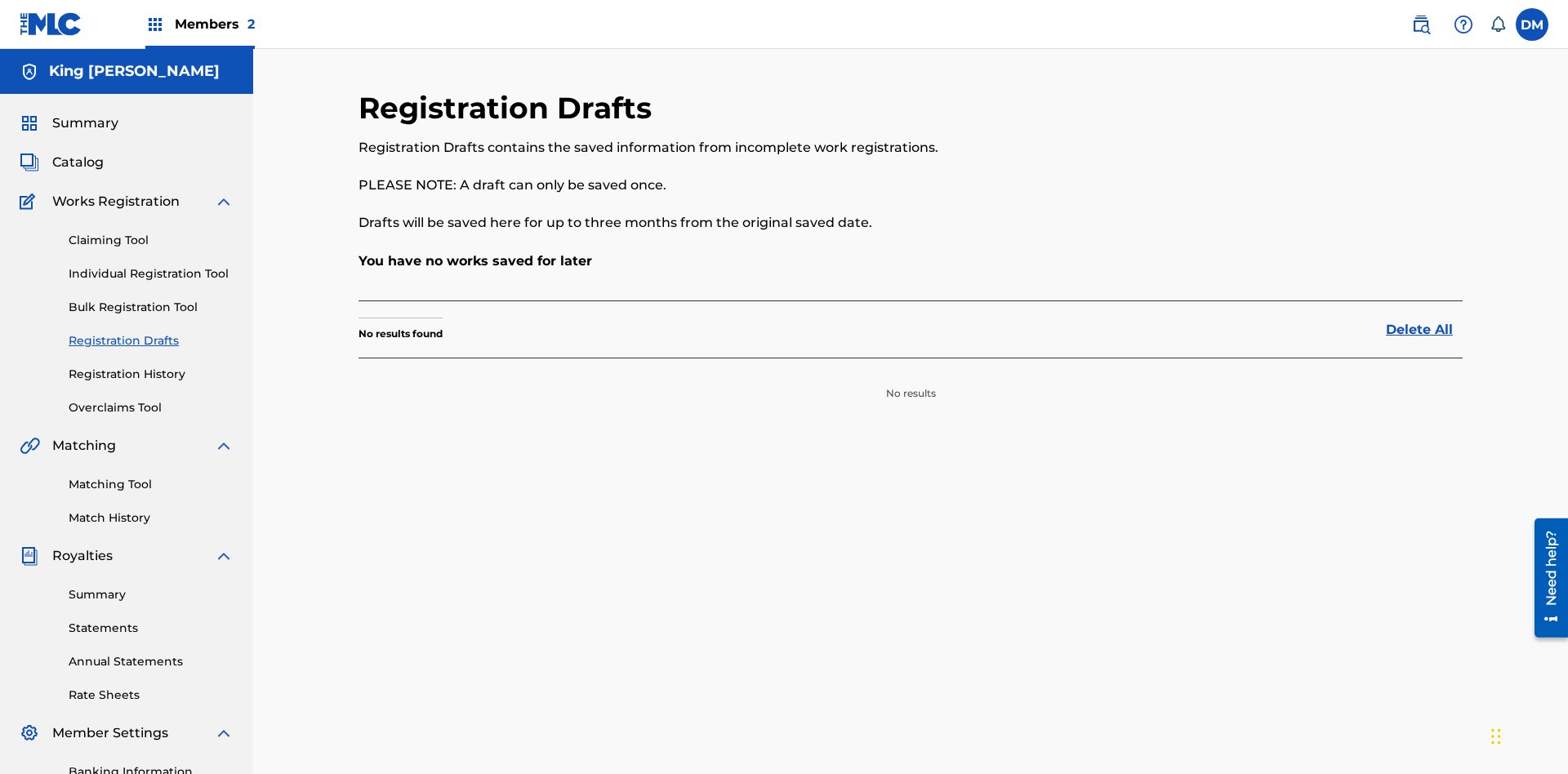
click at [151, 365] on link "Registration History" at bounding box center [151, 374] width 165 height 17
click at [151, 586] on link "Summary" at bounding box center [151, 595] width 165 height 17
click at [151, 619] on link "Statements" at bounding box center [151, 628] width 165 height 17
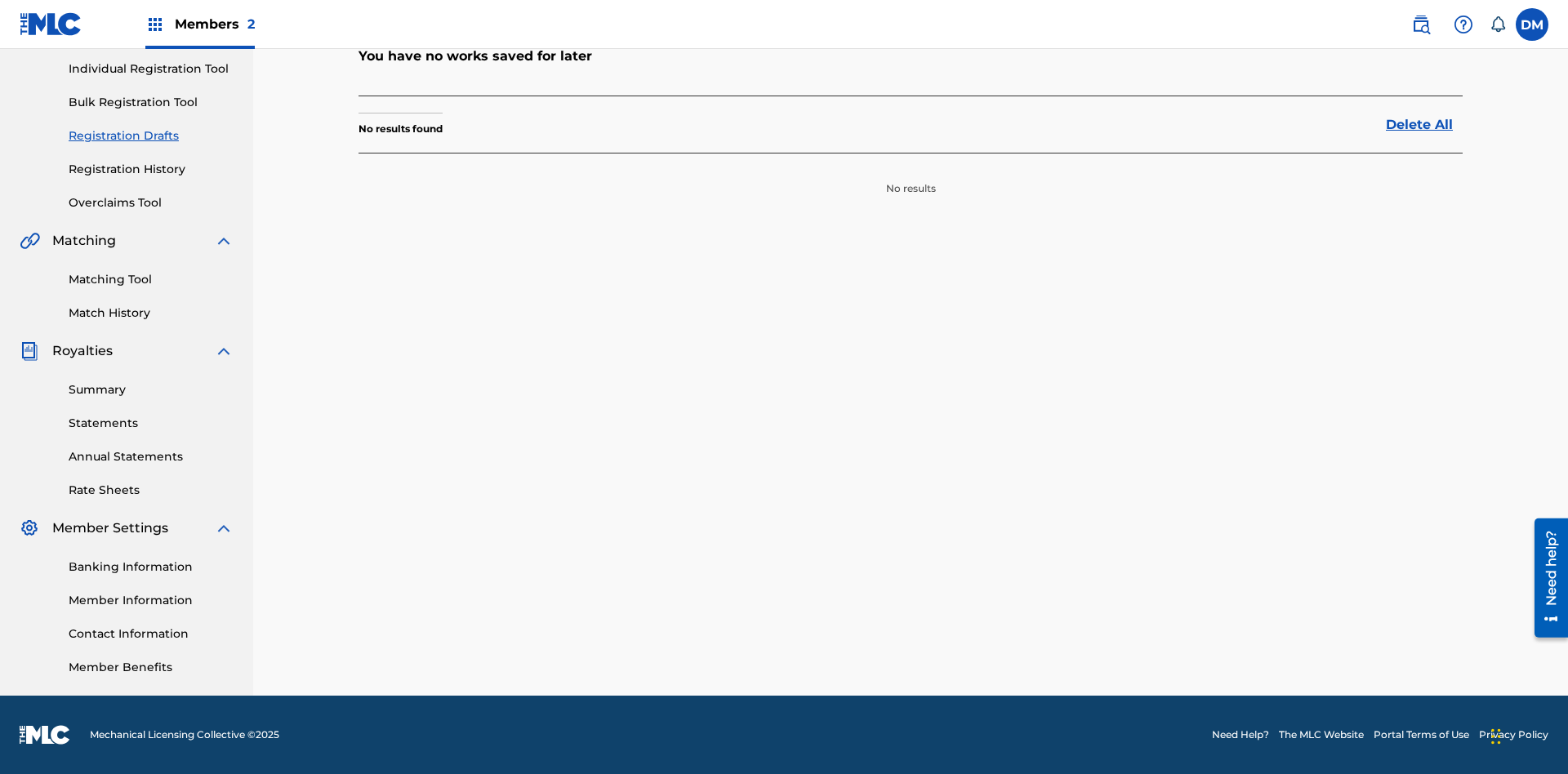
click at [151, 448] on link "Annual Statements" at bounding box center [151, 457] width 165 height 17
click at [151, 490] on link "Rate Sheets" at bounding box center [151, 490] width 165 height 17
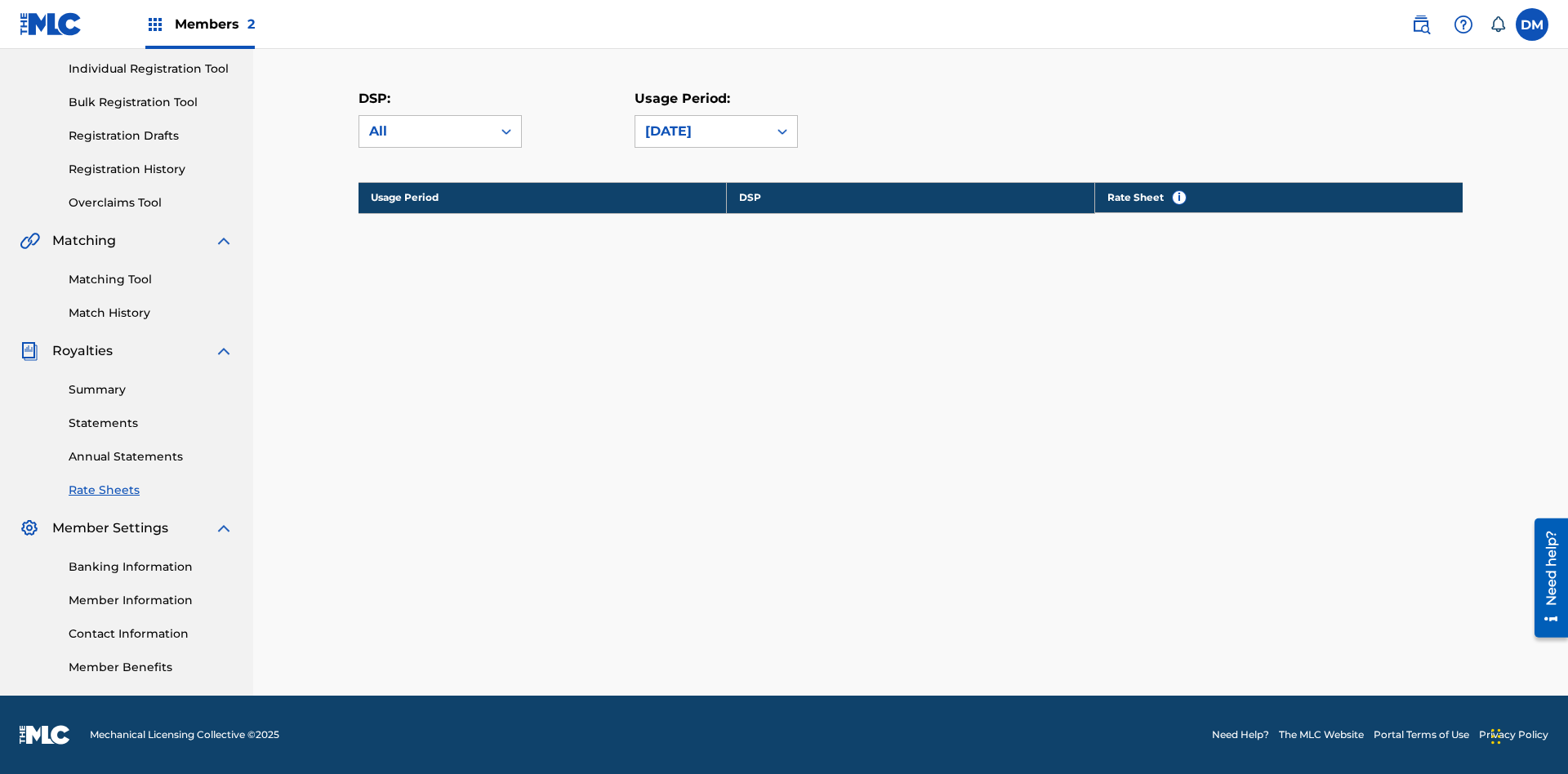
click at [151, 567] on link "Banking Information" at bounding box center [151, 567] width 165 height 17
click at [151, 600] on link "Member Information" at bounding box center [151, 601] width 165 height 17
click at [151, 634] on link "Contact Information" at bounding box center [151, 634] width 165 height 17
